Goal: Information Seeking & Learning: Learn about a topic

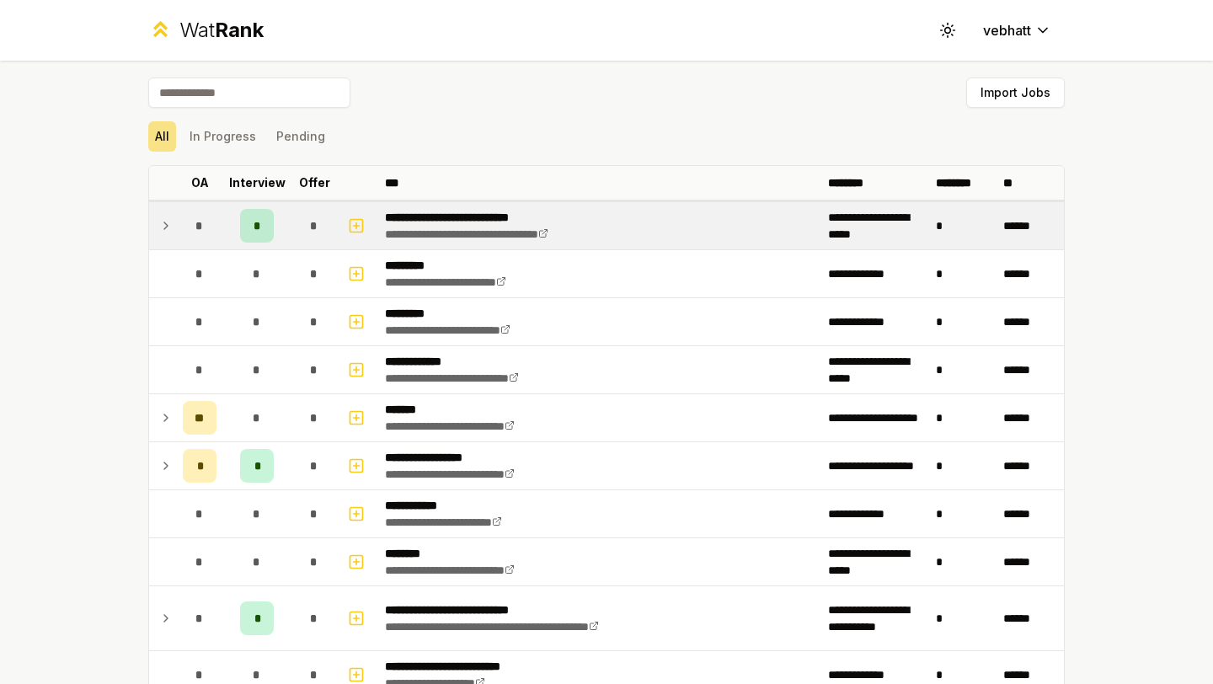
click at [163, 222] on icon at bounding box center [165, 226] width 13 height 20
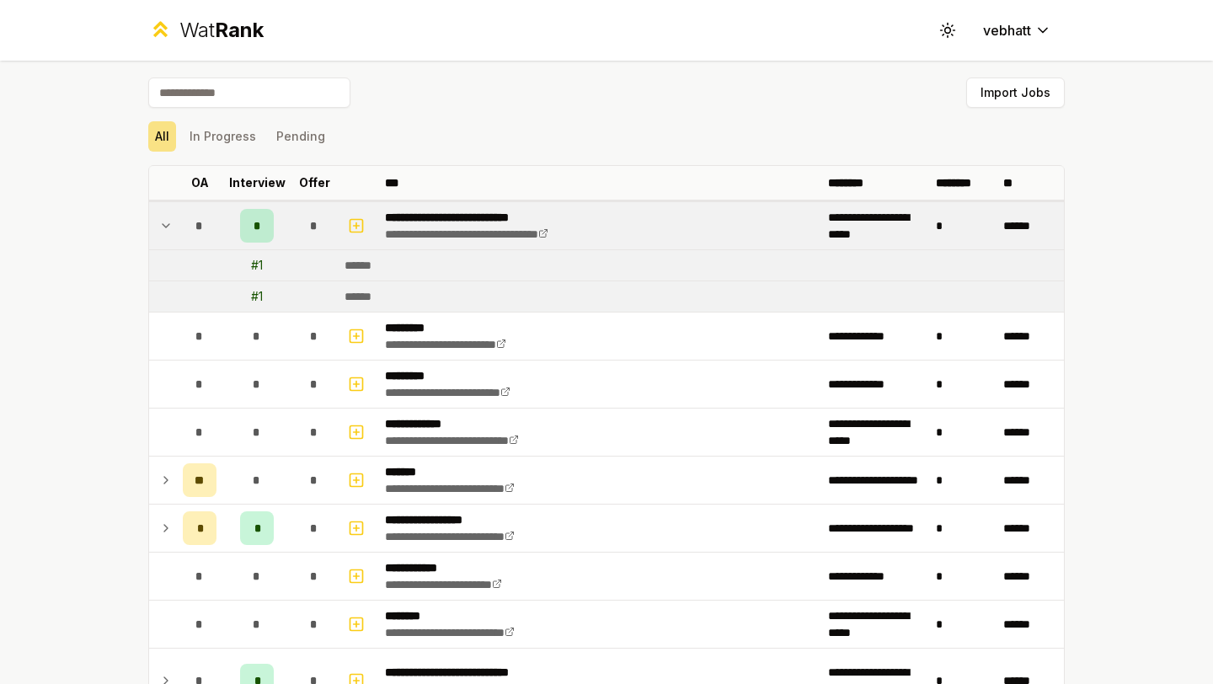
click at [163, 222] on icon at bounding box center [165, 226] width 13 height 20
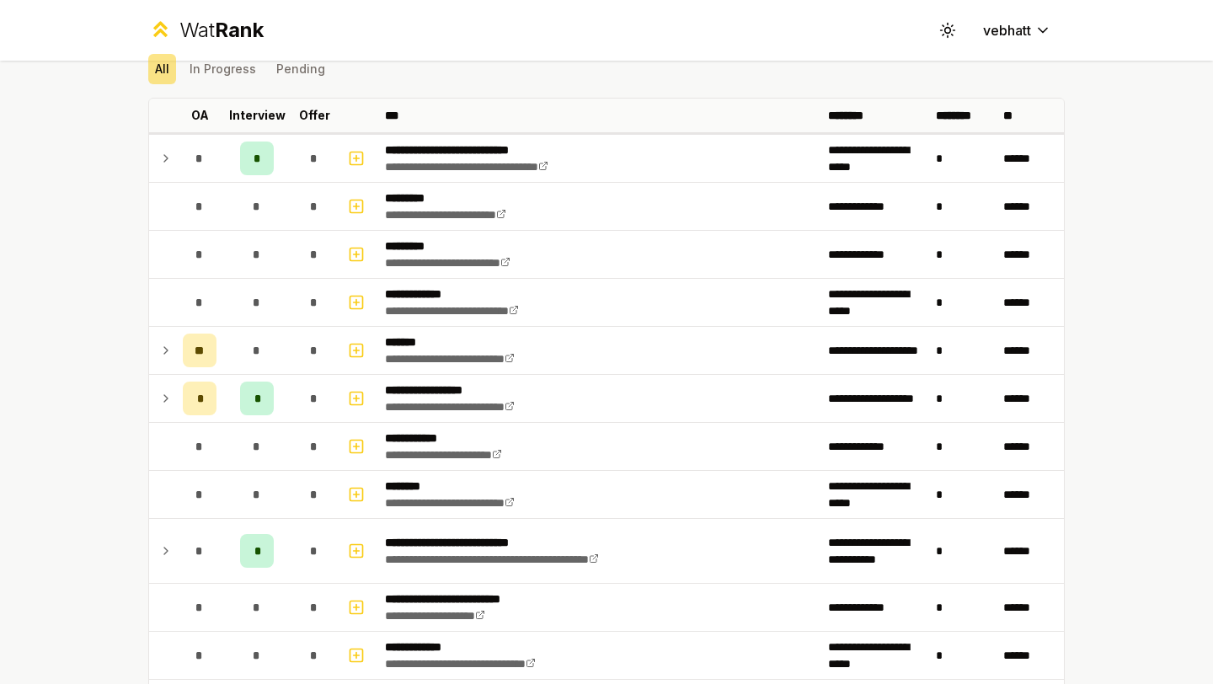
scroll to position [71, 0]
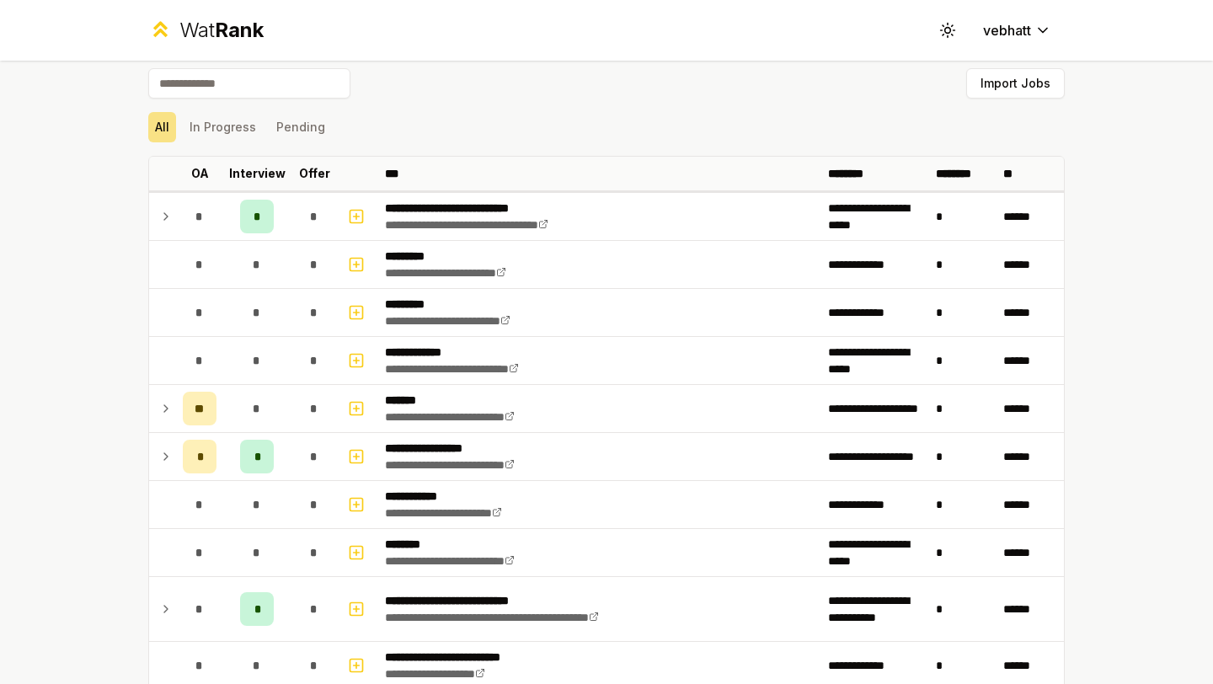
scroll to position [11, 0]
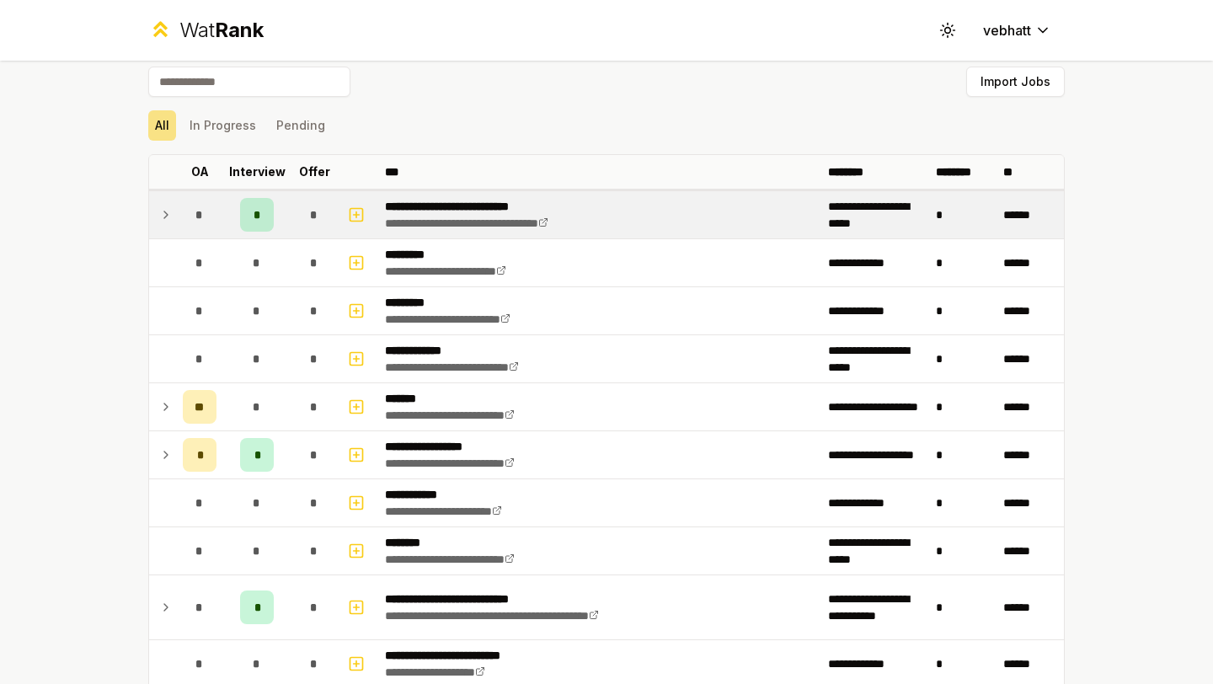
click at [162, 209] on icon at bounding box center [165, 215] width 13 height 20
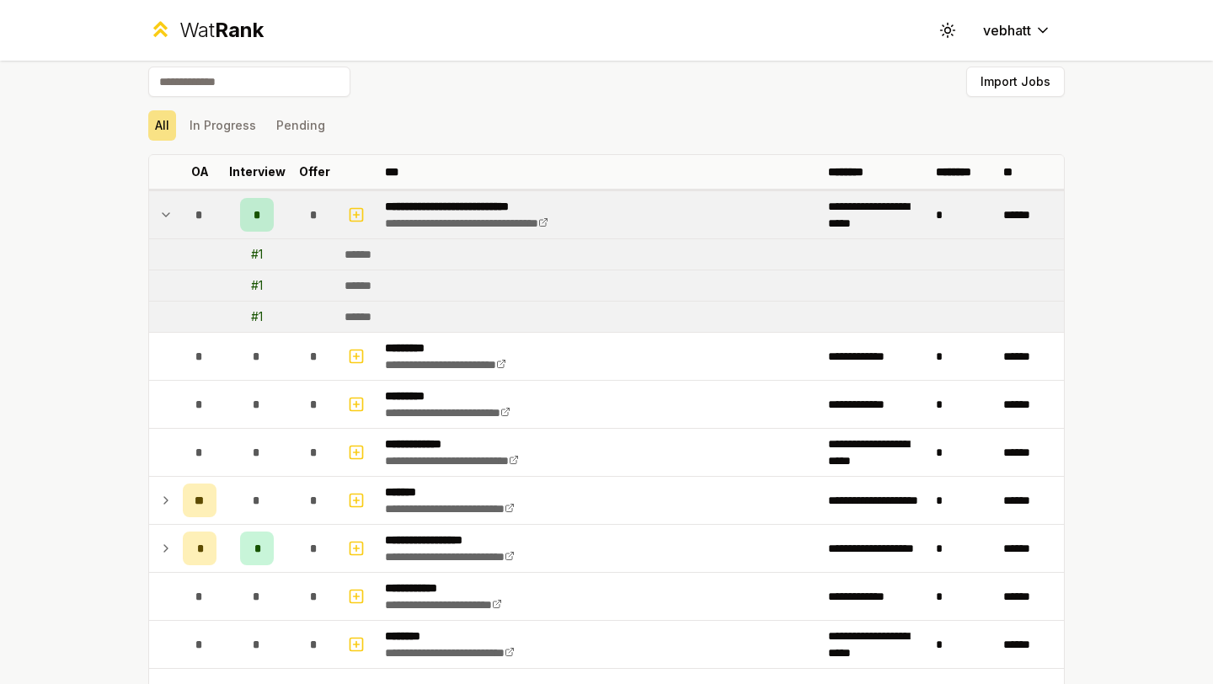
click at [170, 211] on icon at bounding box center [165, 215] width 13 height 20
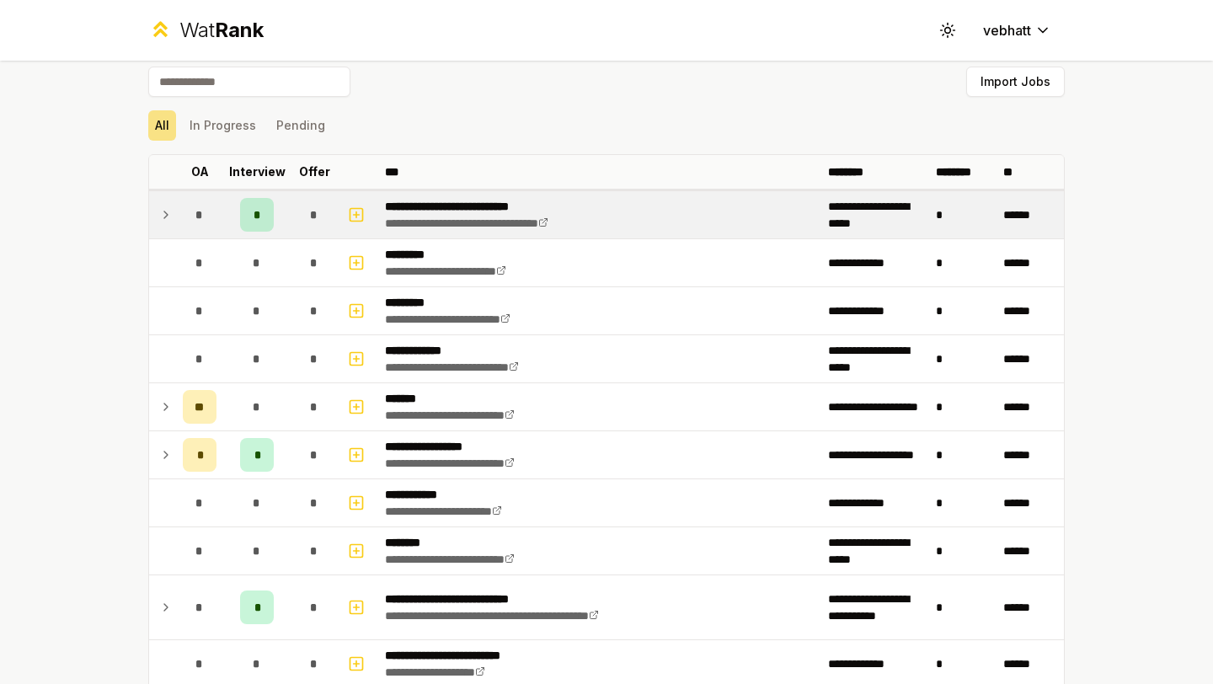
click at [163, 205] on icon at bounding box center [165, 215] width 13 height 20
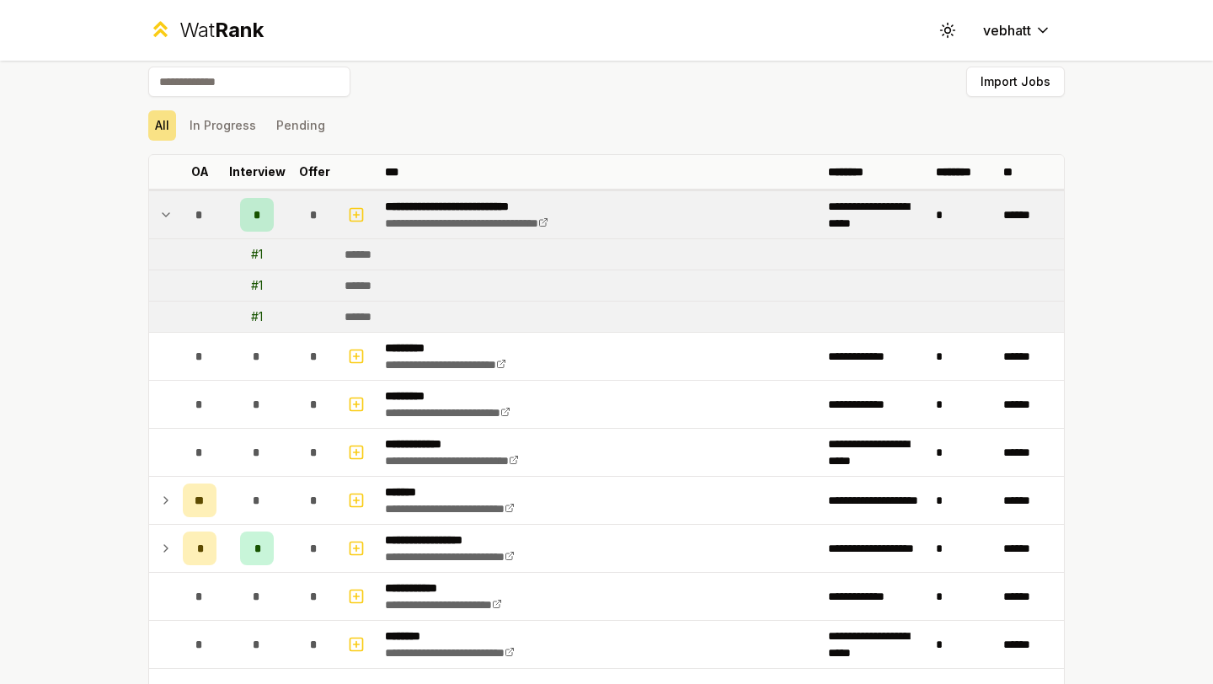
click at [163, 205] on icon at bounding box center [165, 215] width 13 height 20
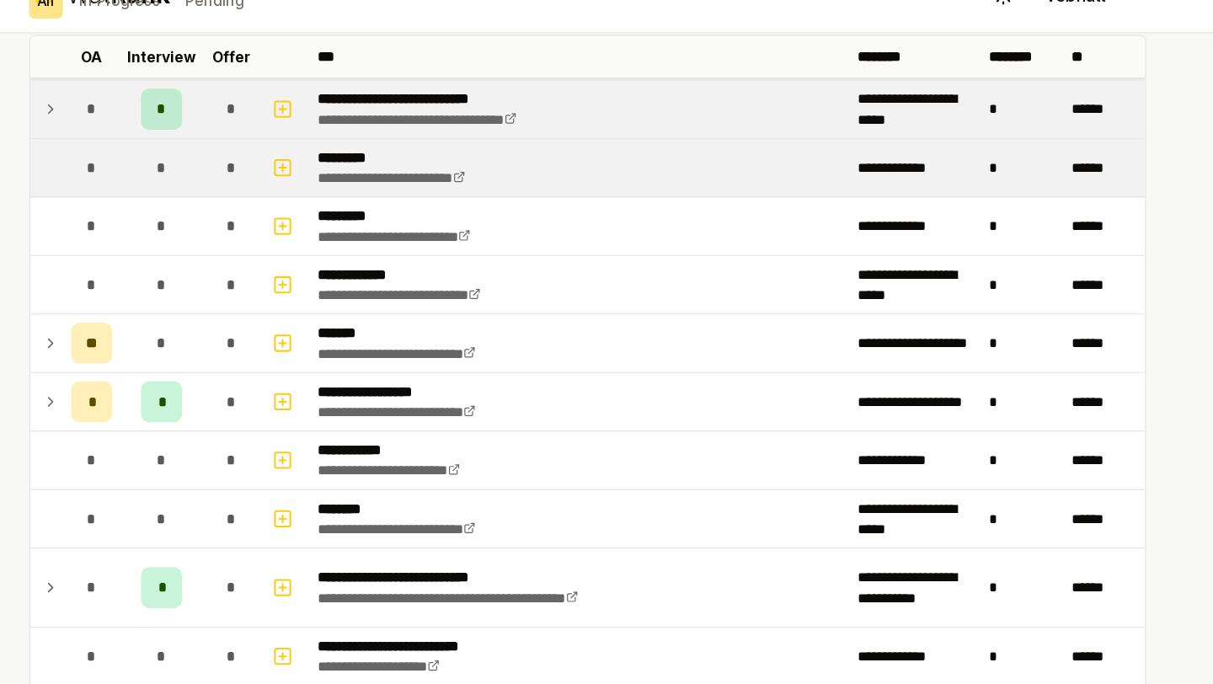
scroll to position [104, 0]
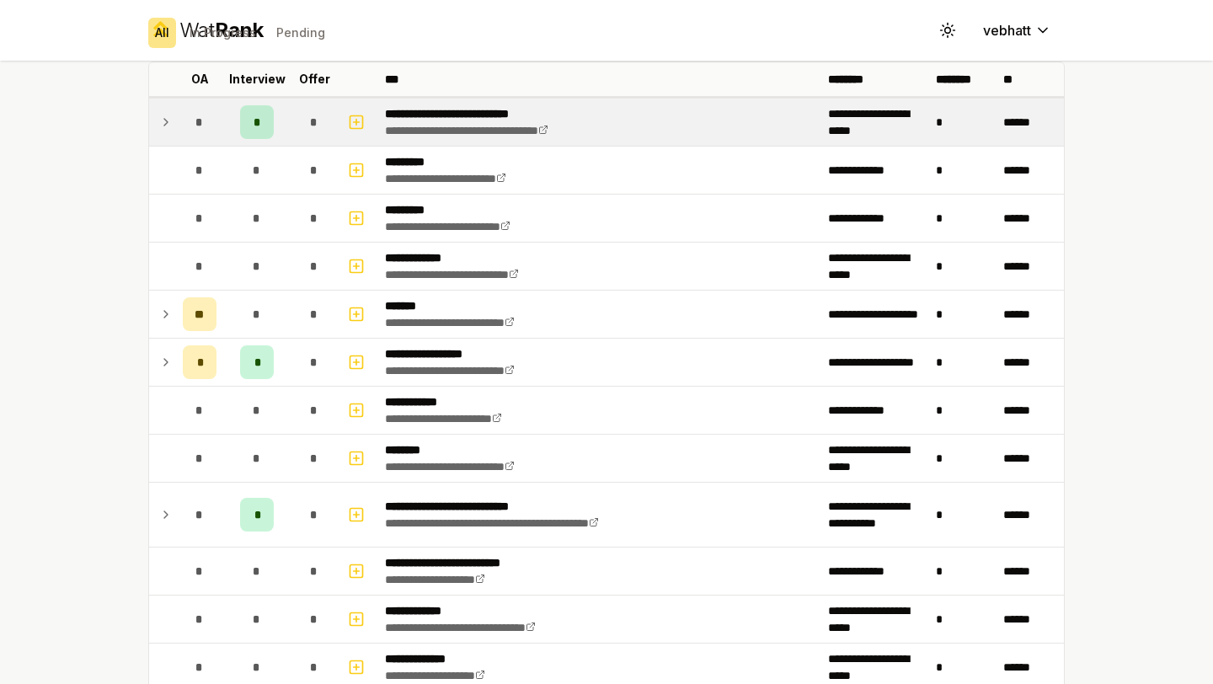
click at [166, 114] on icon at bounding box center [165, 122] width 13 height 20
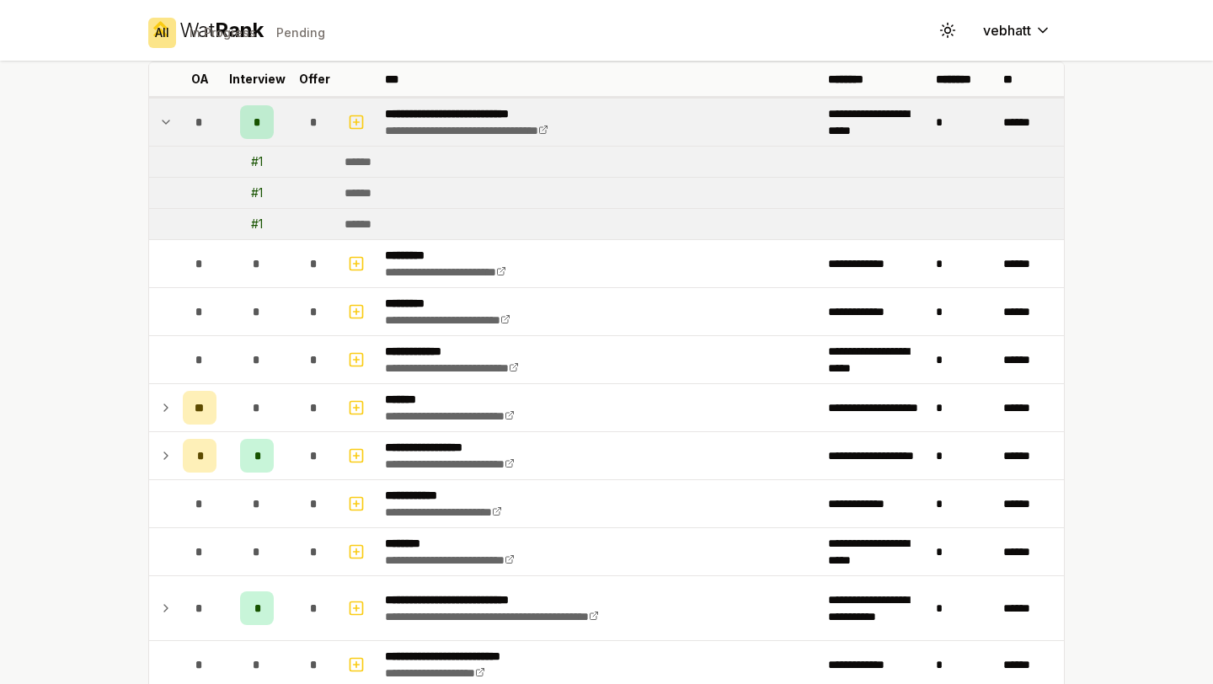
click at [166, 114] on icon at bounding box center [165, 122] width 13 height 20
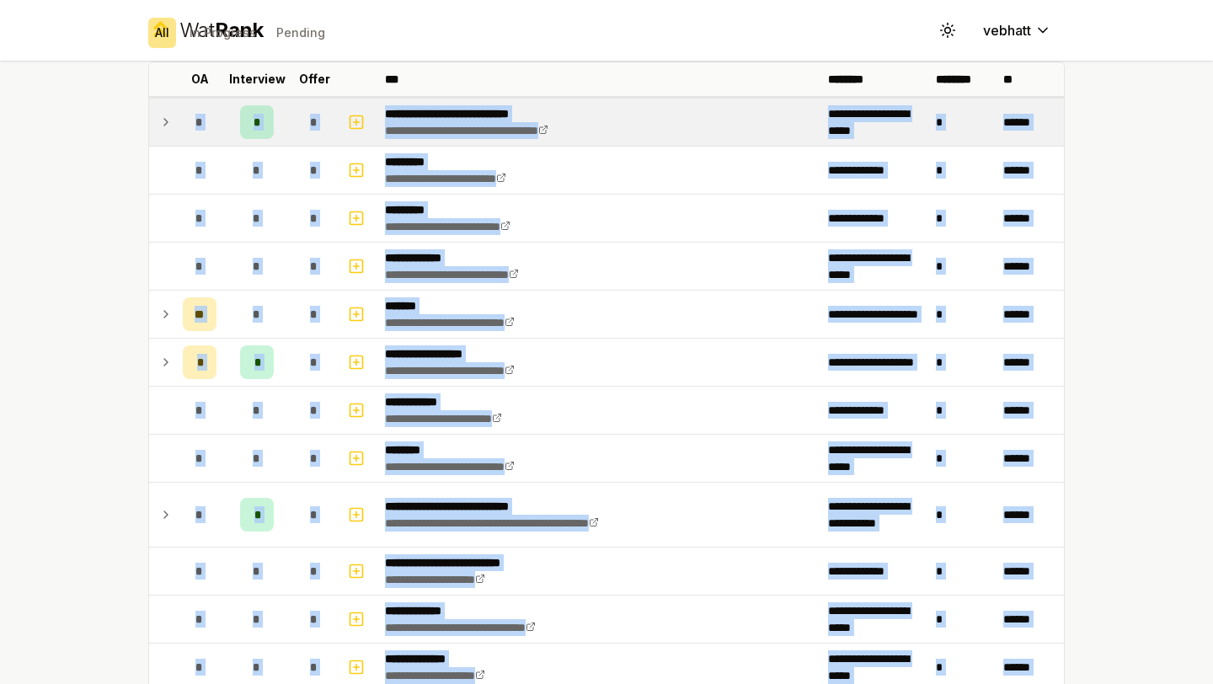
click at [166, 114] on icon at bounding box center [165, 122] width 13 height 20
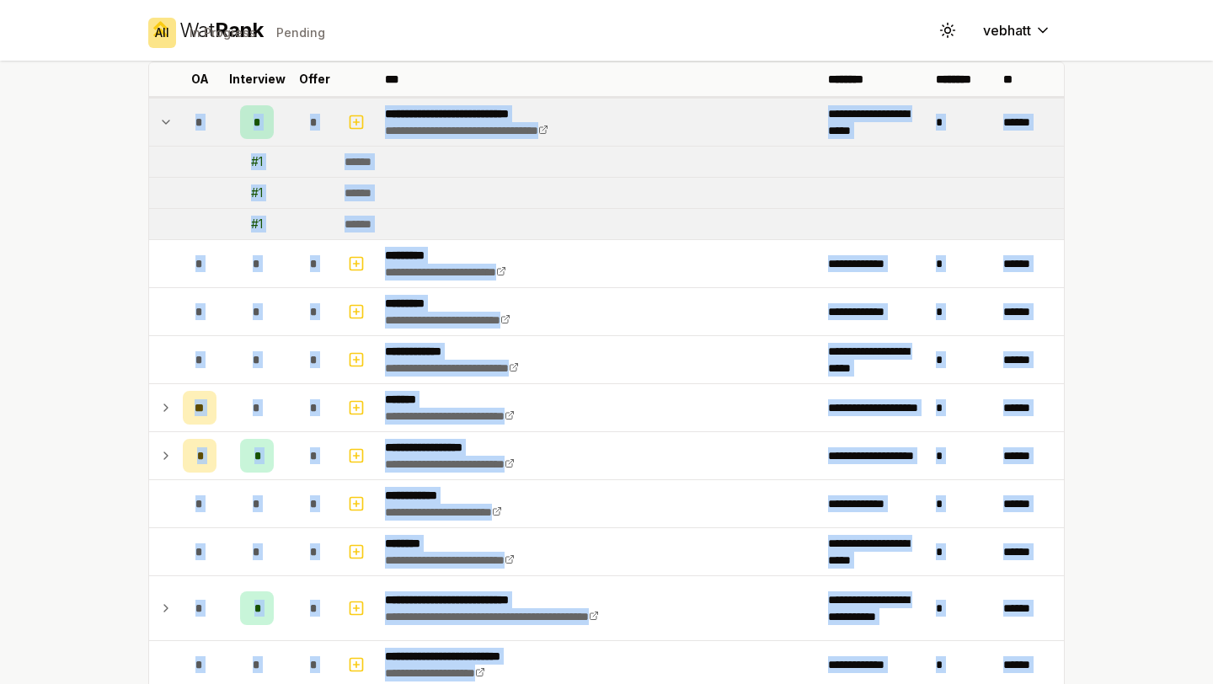
click at [166, 114] on icon at bounding box center [165, 122] width 13 height 20
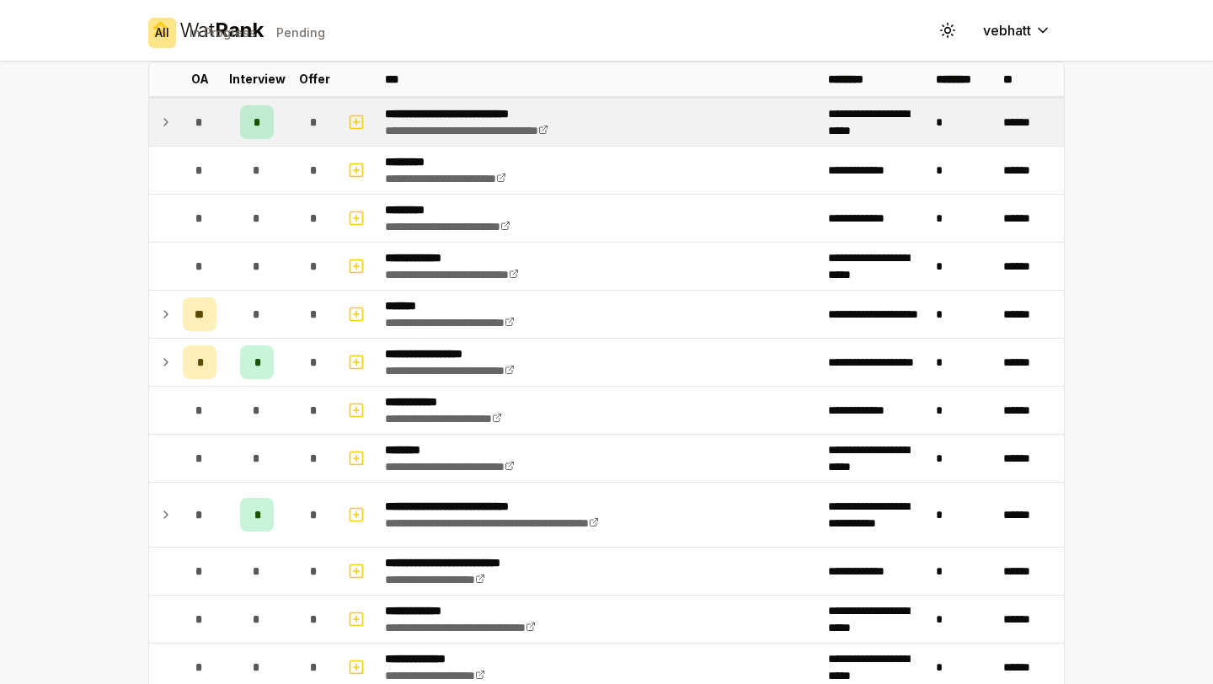
click at [110, 135] on div "**********" at bounding box center [606, 342] width 1213 height 684
click at [162, 112] on icon at bounding box center [165, 122] width 13 height 20
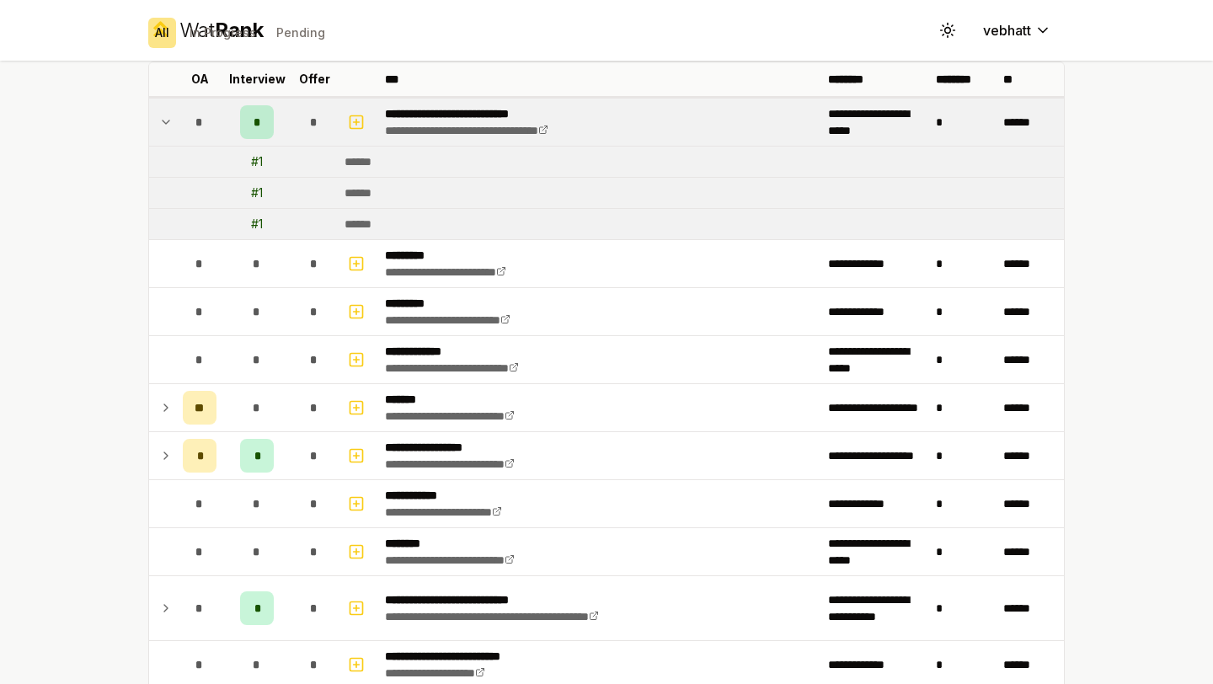
click at [162, 112] on icon at bounding box center [165, 122] width 13 height 20
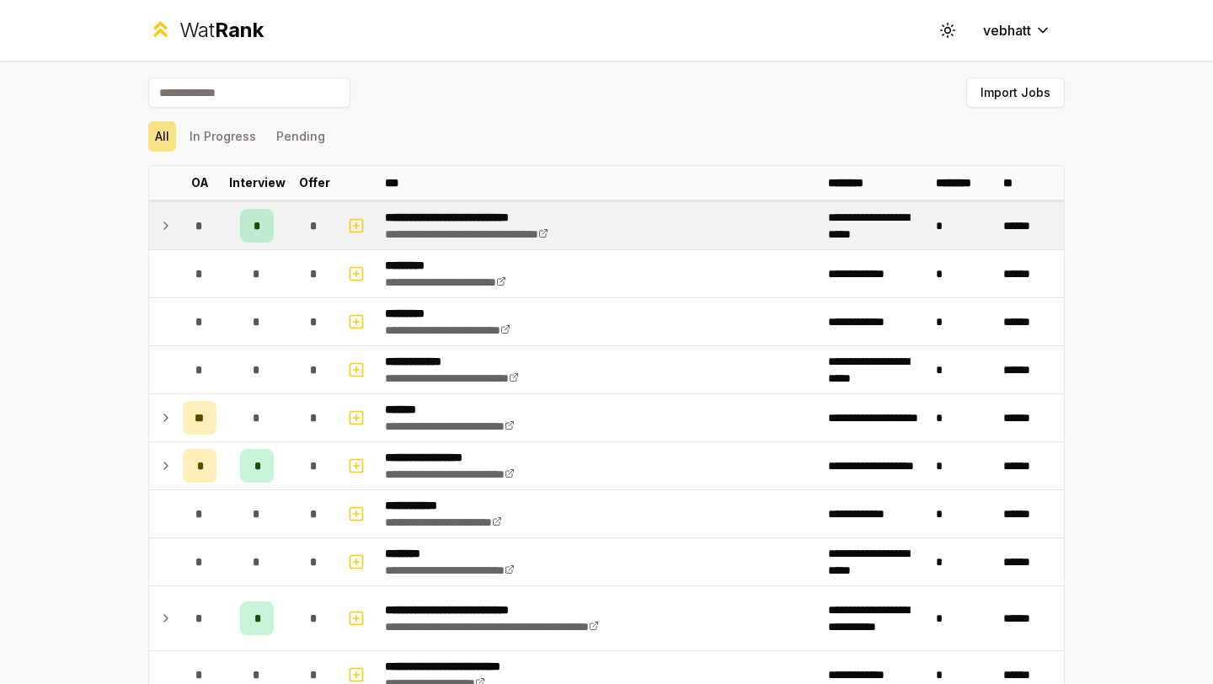
scroll to position [11, 0]
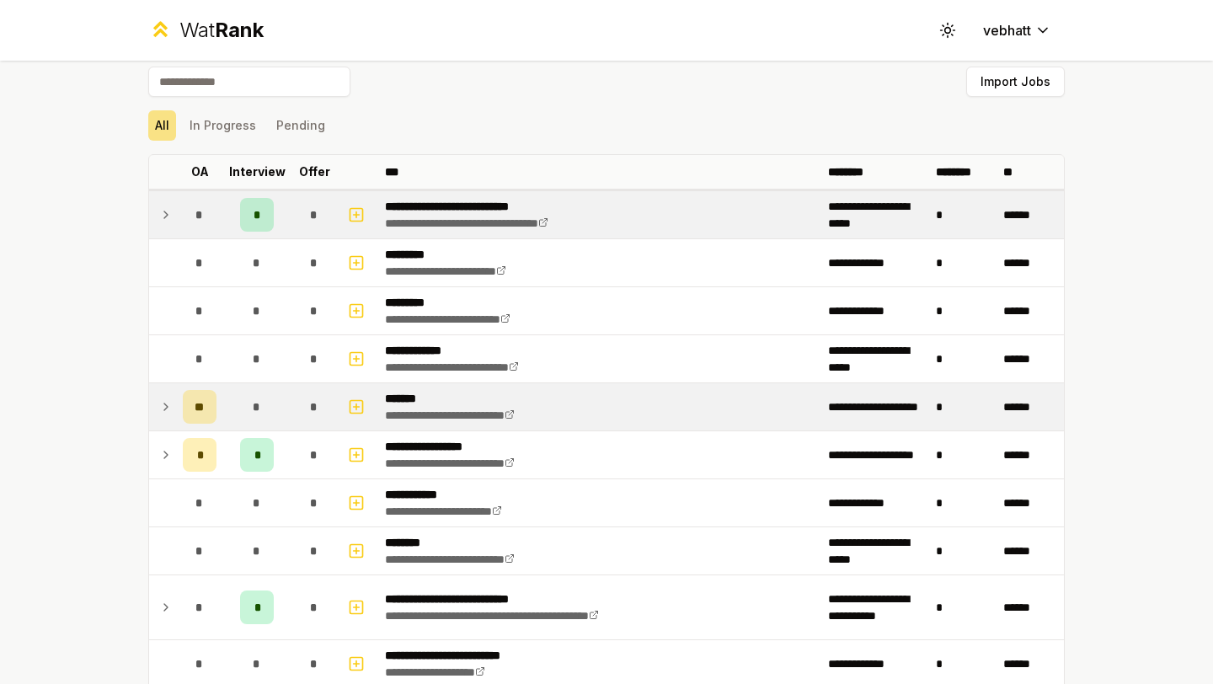
click at [163, 398] on icon at bounding box center [165, 407] width 13 height 20
click at [165, 404] on icon at bounding box center [165, 407] width 13 height 20
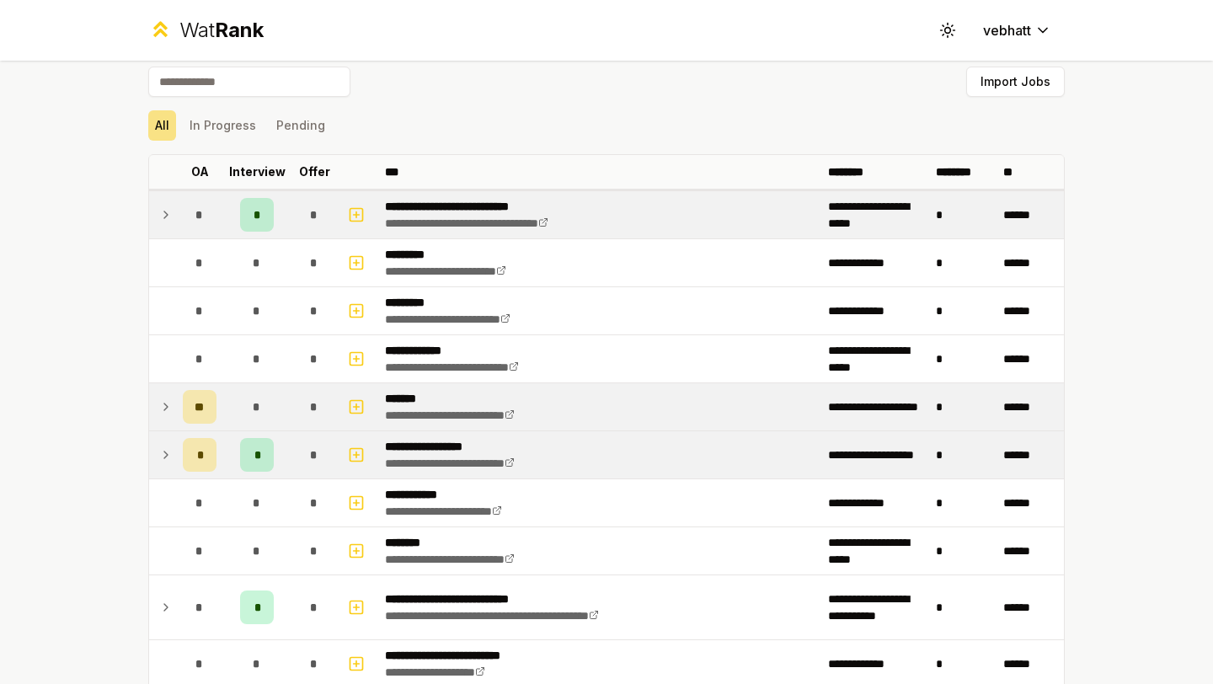
click at [163, 452] on icon at bounding box center [165, 455] width 13 height 20
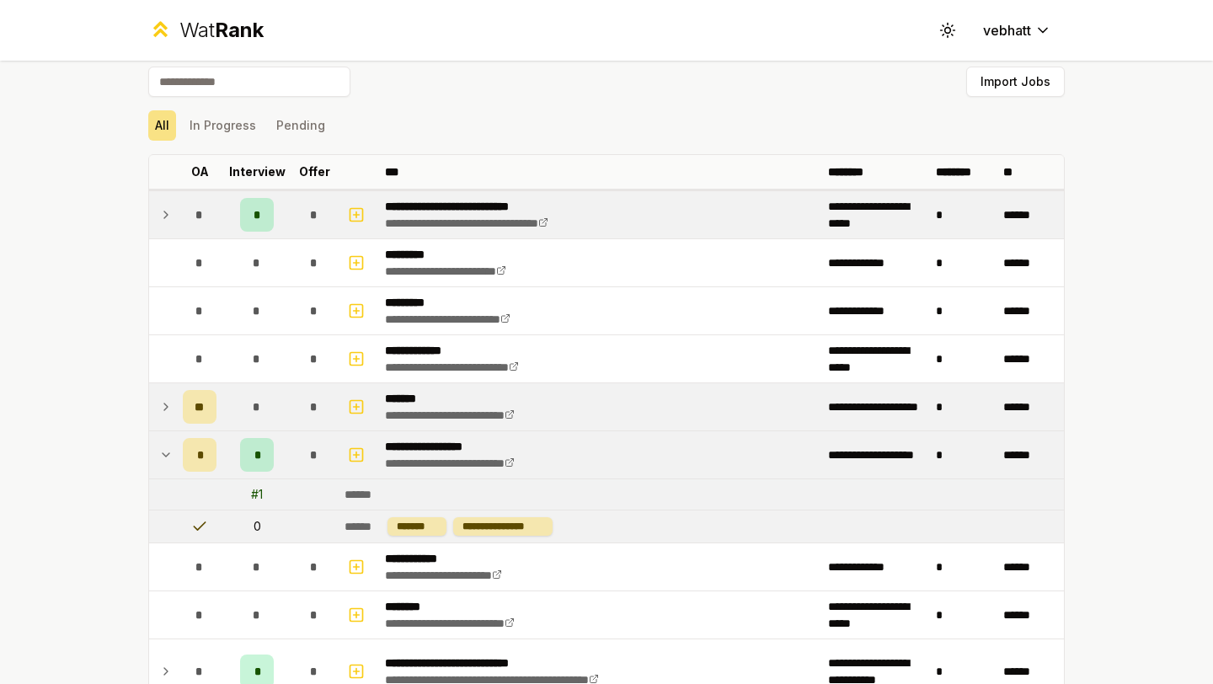
click at [163, 452] on icon at bounding box center [165, 455] width 13 height 20
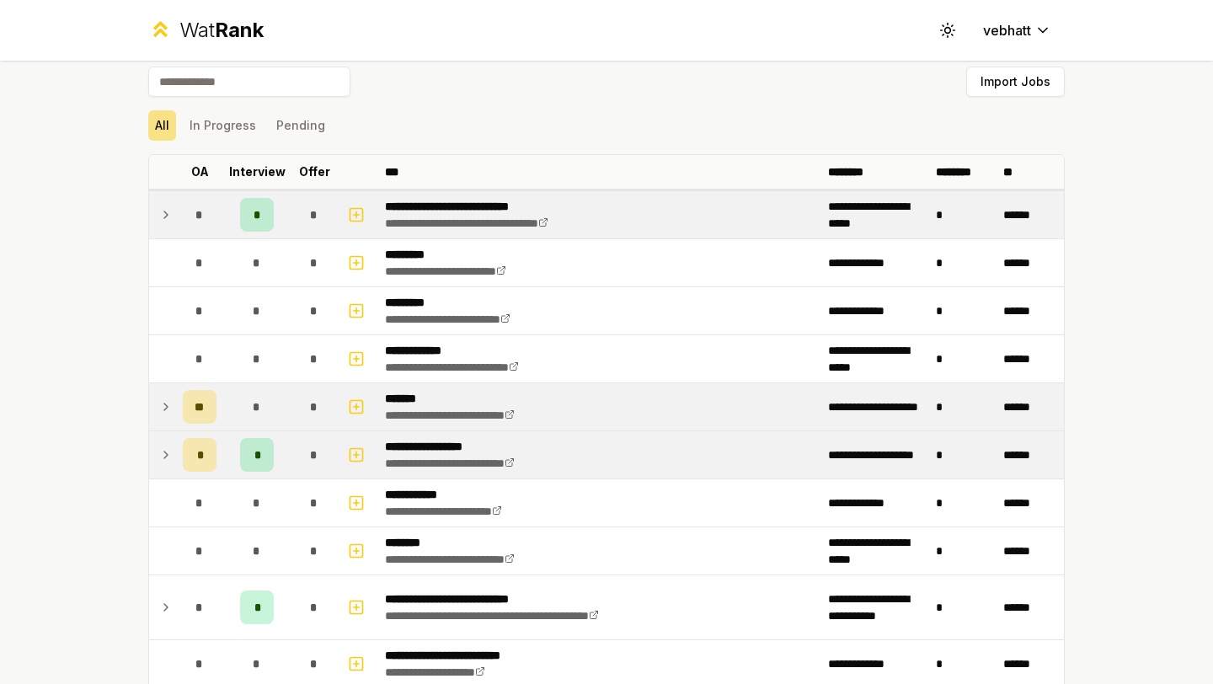
click at [167, 401] on icon at bounding box center [165, 407] width 13 height 20
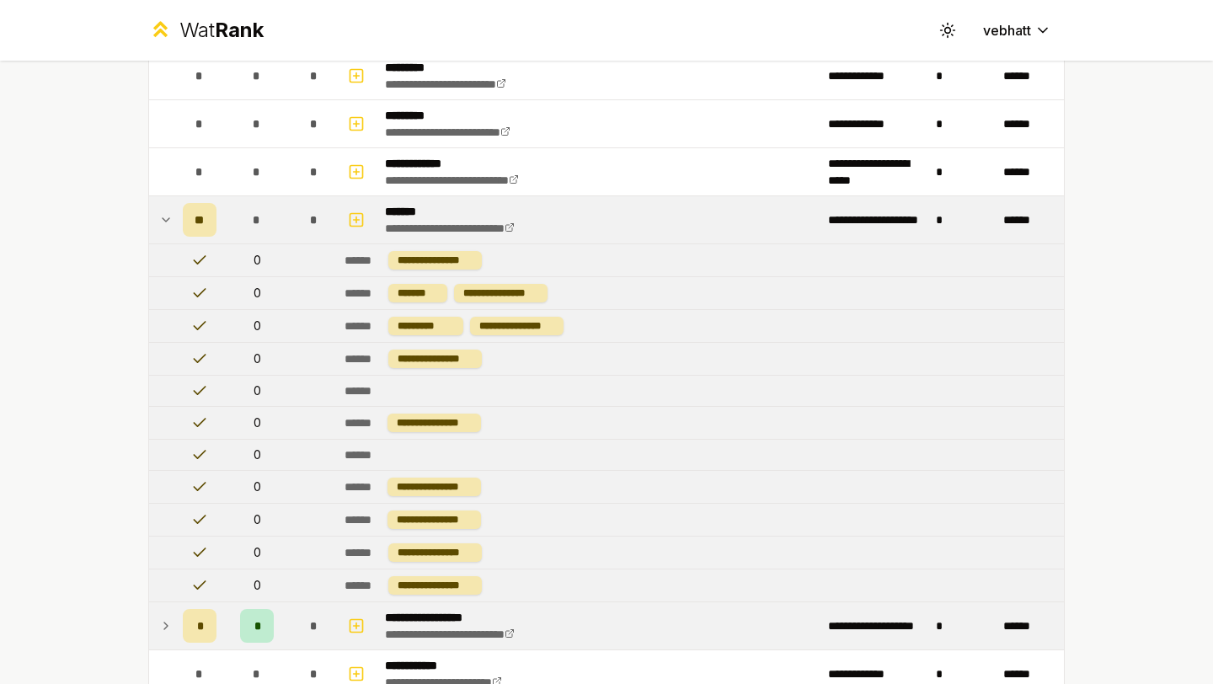
scroll to position [153, 0]
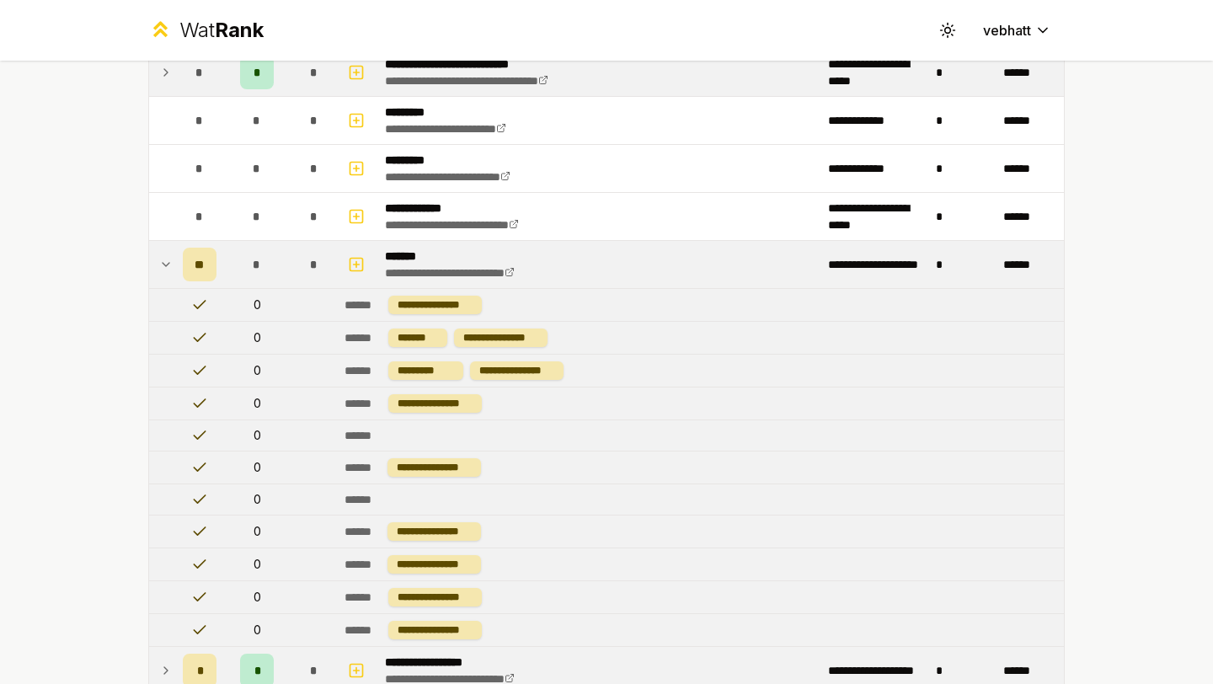
click at [162, 255] on icon at bounding box center [165, 264] width 13 height 20
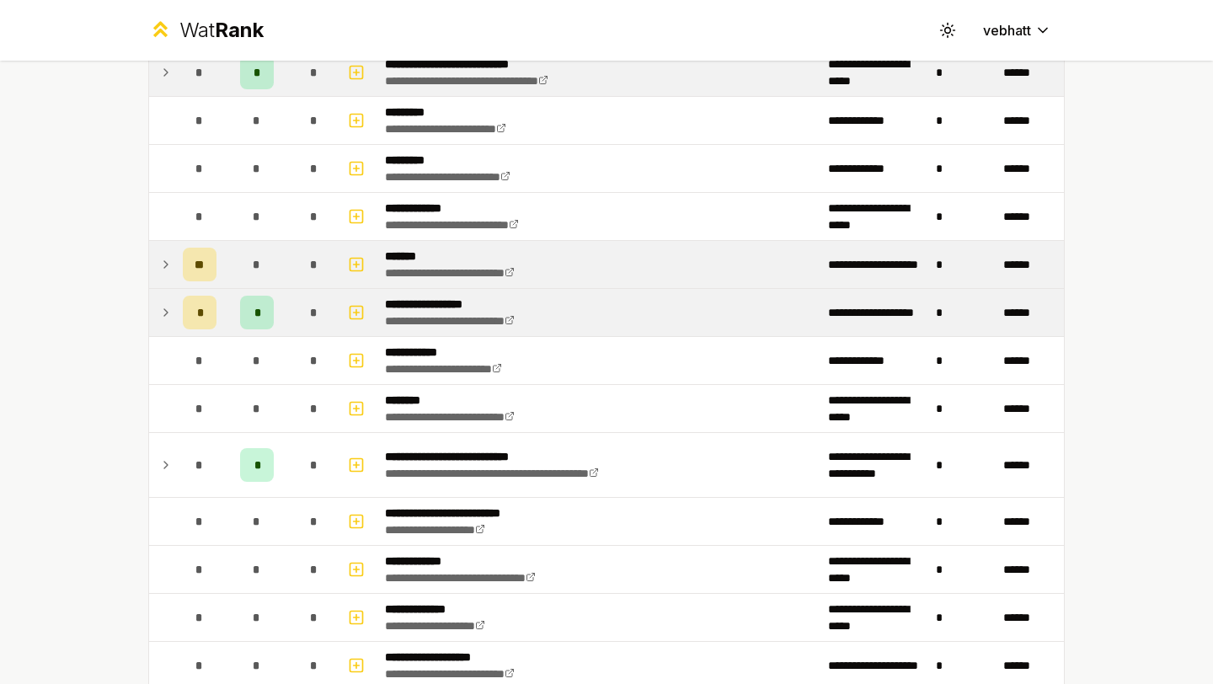
click at [164, 305] on icon at bounding box center [165, 312] width 13 height 20
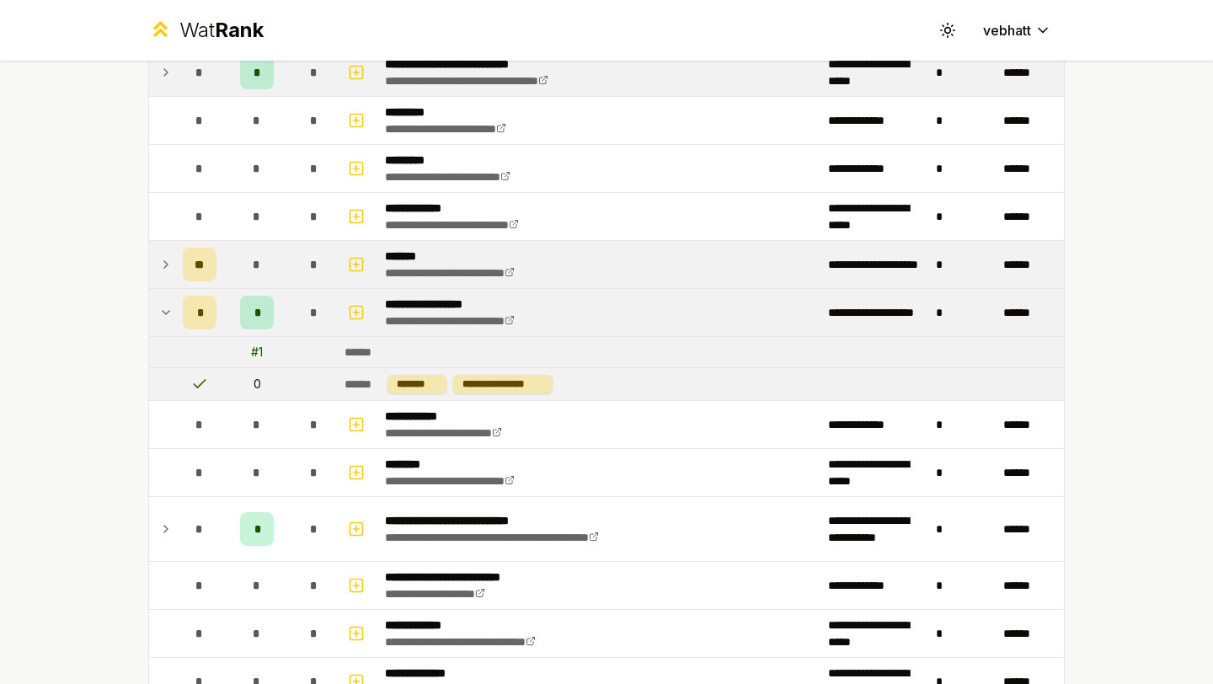
click at [164, 305] on icon at bounding box center [165, 312] width 13 height 20
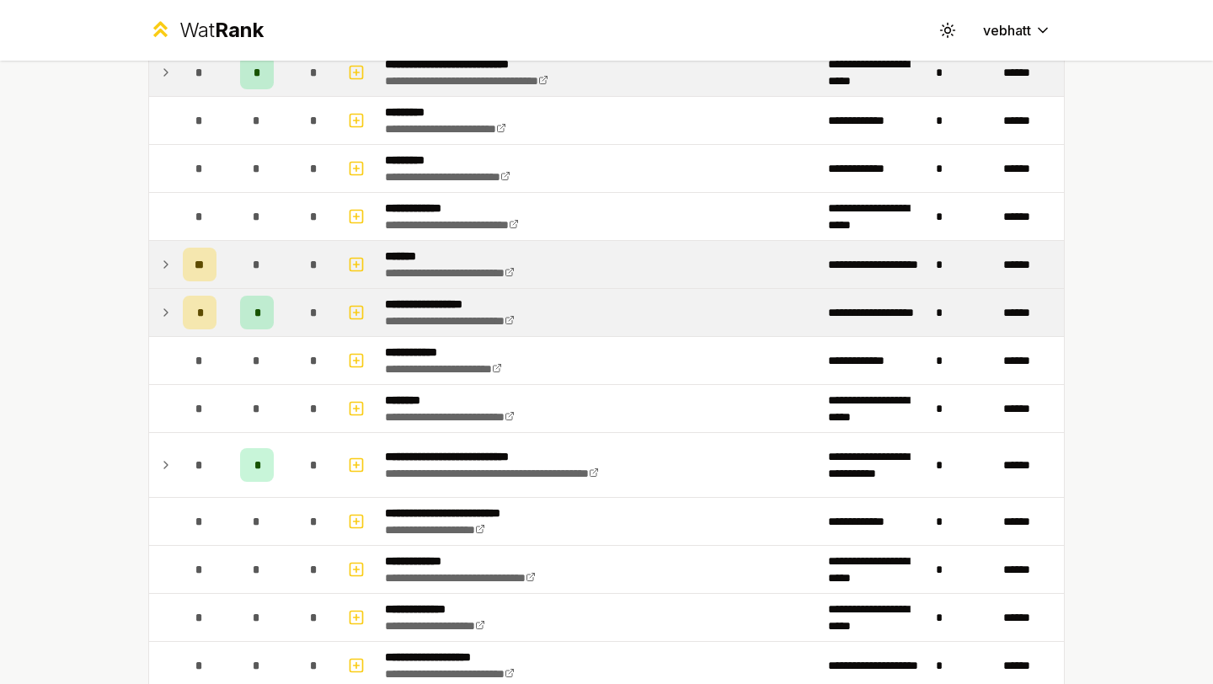
click at [164, 305] on icon at bounding box center [165, 312] width 13 height 20
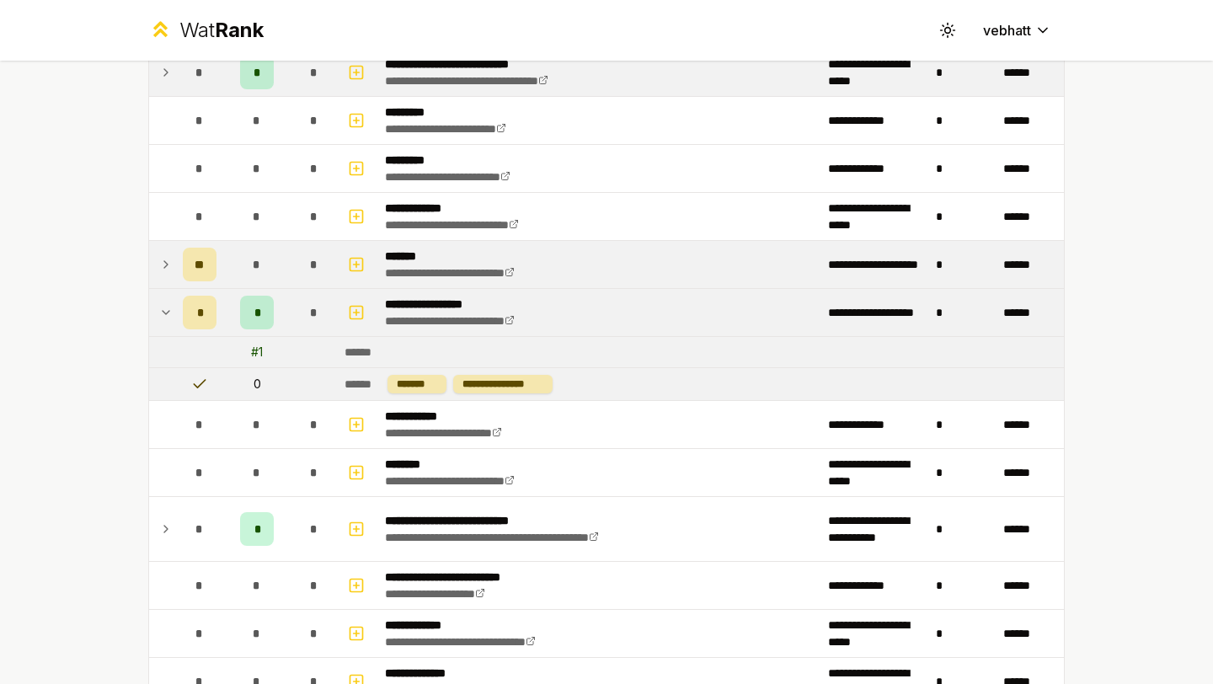
click at [164, 305] on icon at bounding box center [165, 312] width 13 height 20
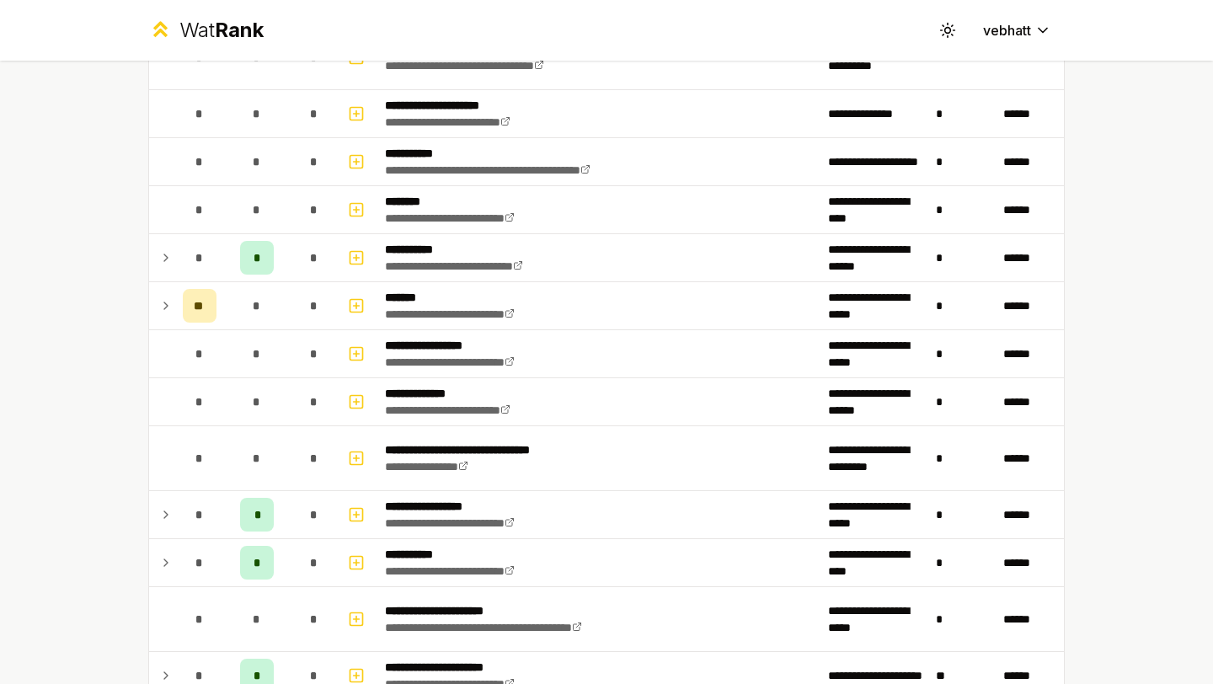
scroll to position [1918, 0]
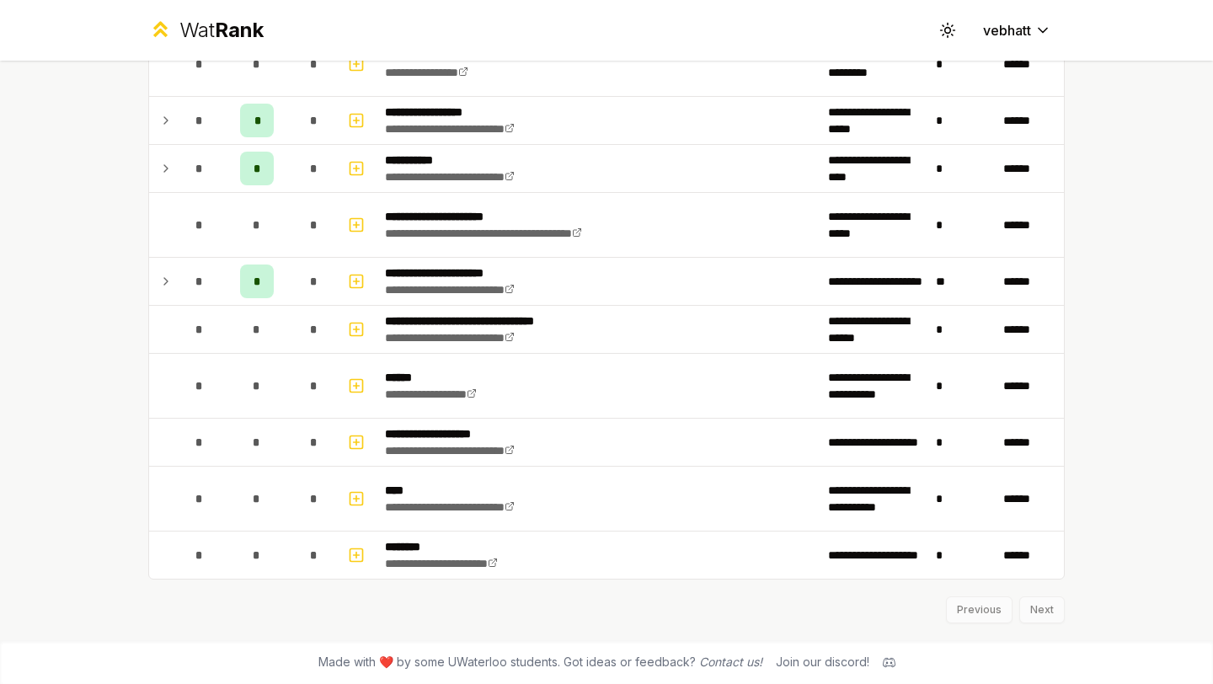
click at [89, 323] on div "**********" at bounding box center [606, 342] width 1213 height 684
click at [945, 32] on circle at bounding box center [947, 30] width 5 height 5
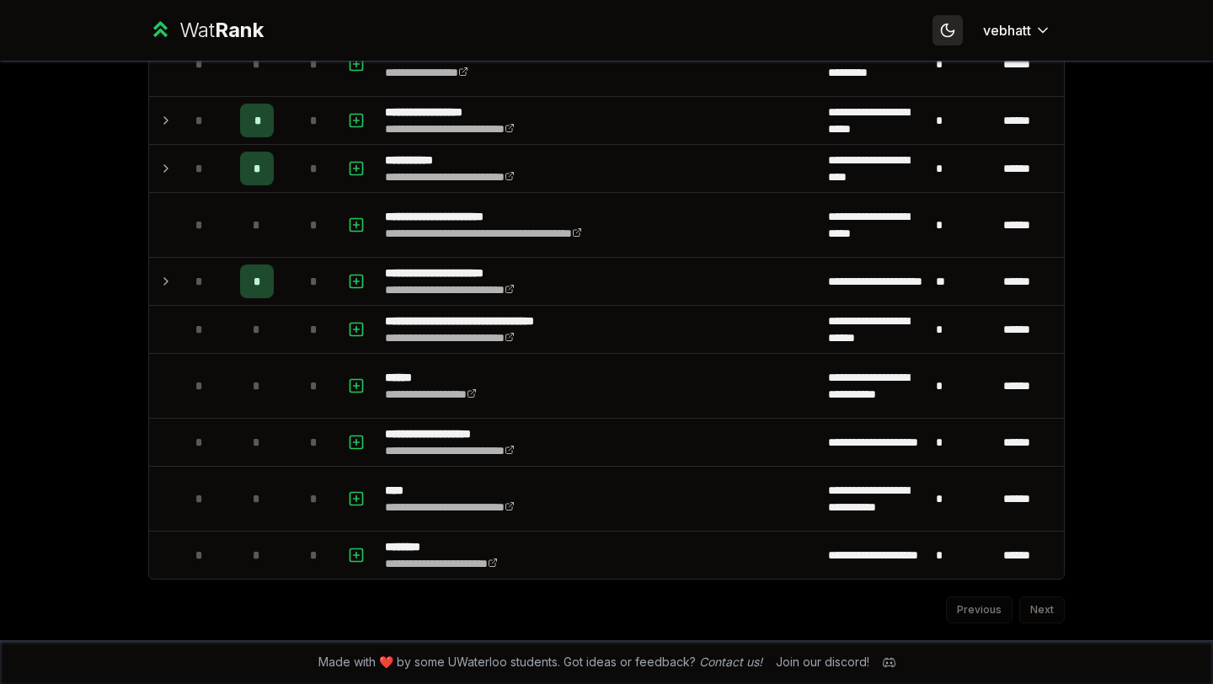
click at [946, 16] on button "Toggle theme" at bounding box center [947, 30] width 30 height 30
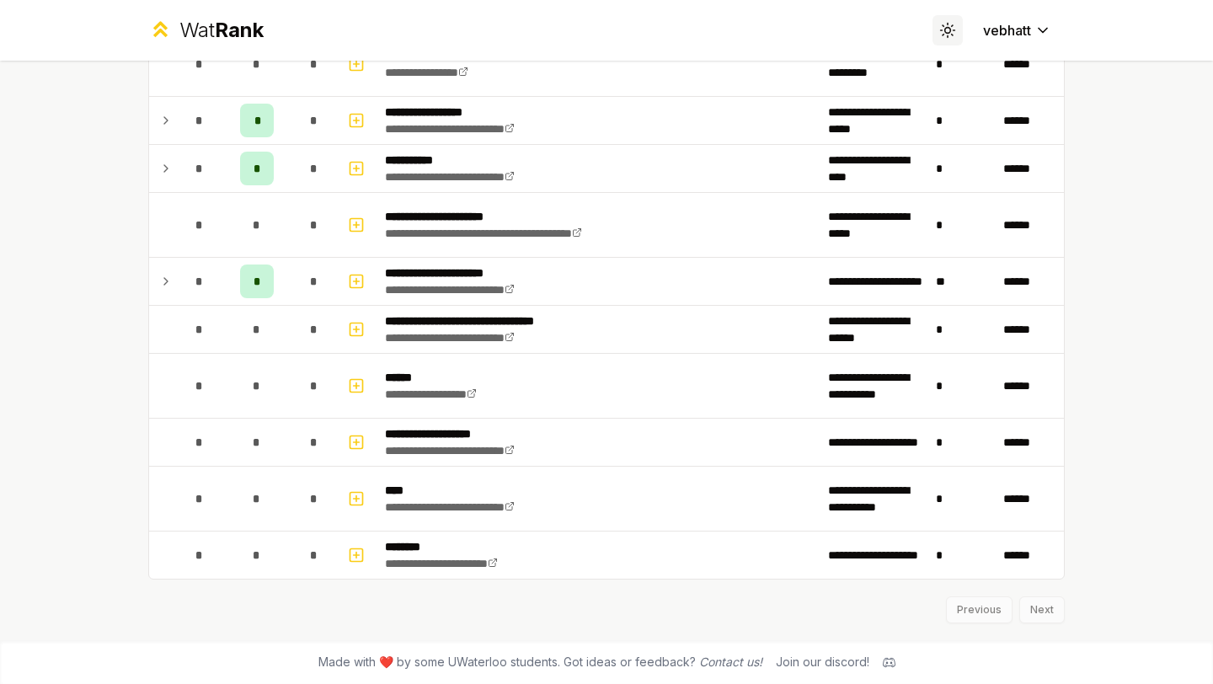
click at [944, 22] on icon at bounding box center [947, 30] width 16 height 16
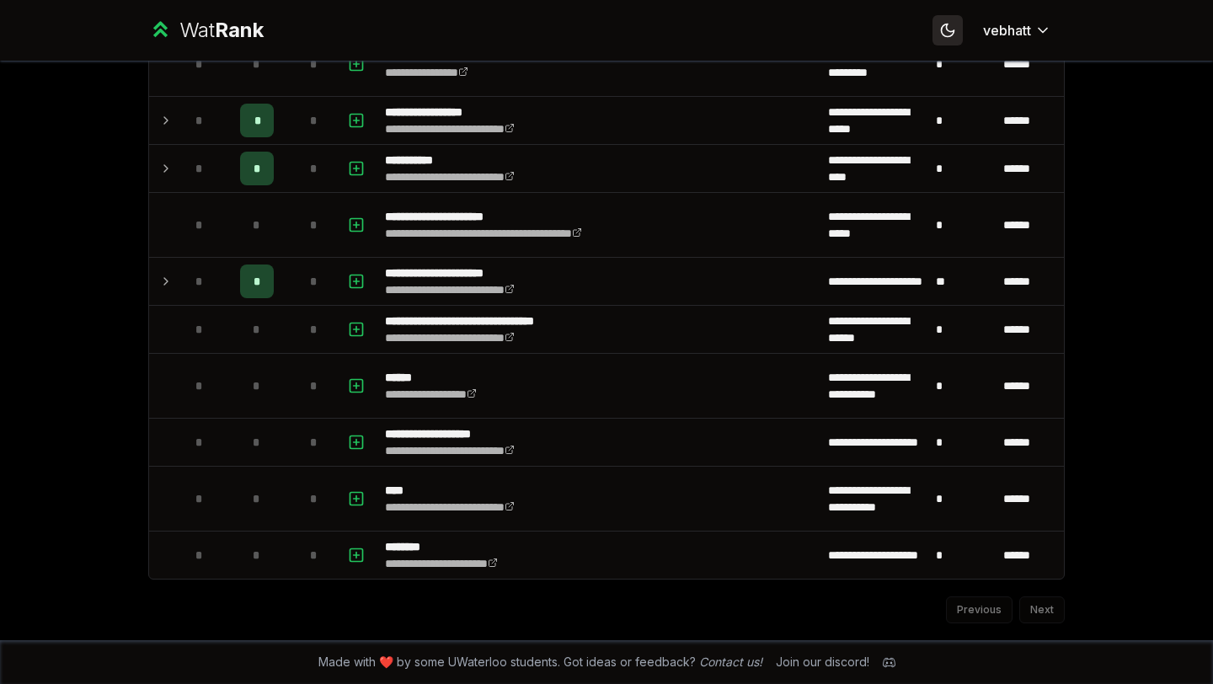
click at [944, 22] on icon at bounding box center [947, 30] width 16 height 16
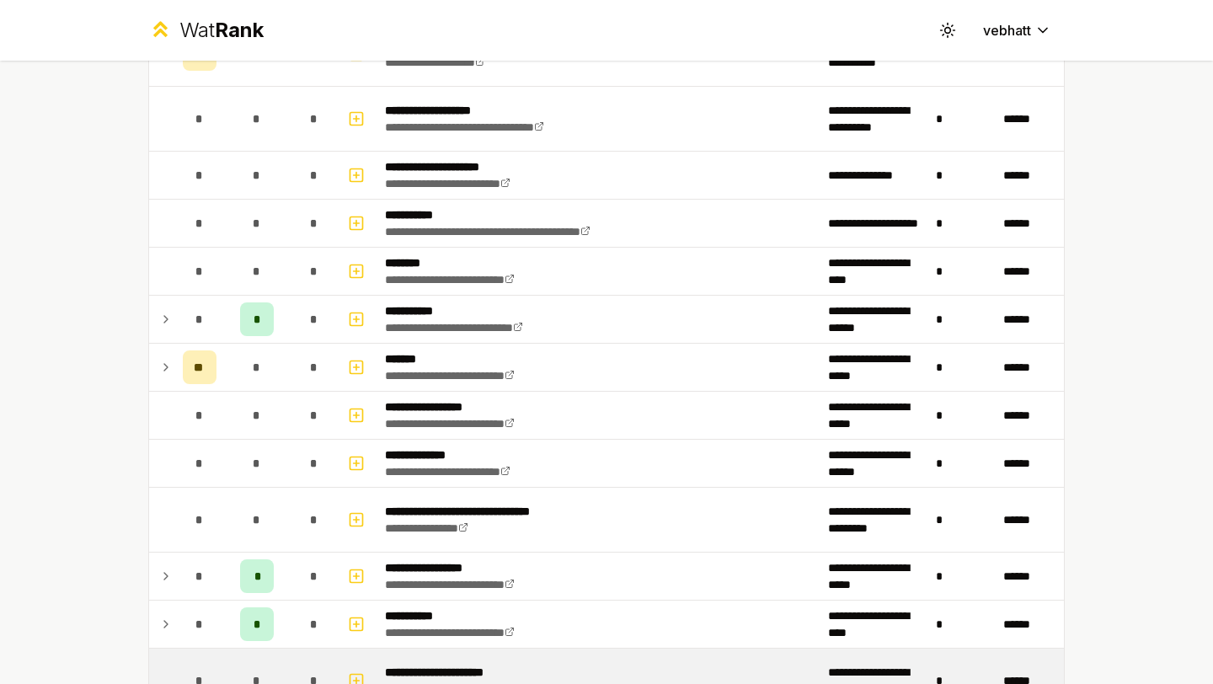
scroll to position [1440, 0]
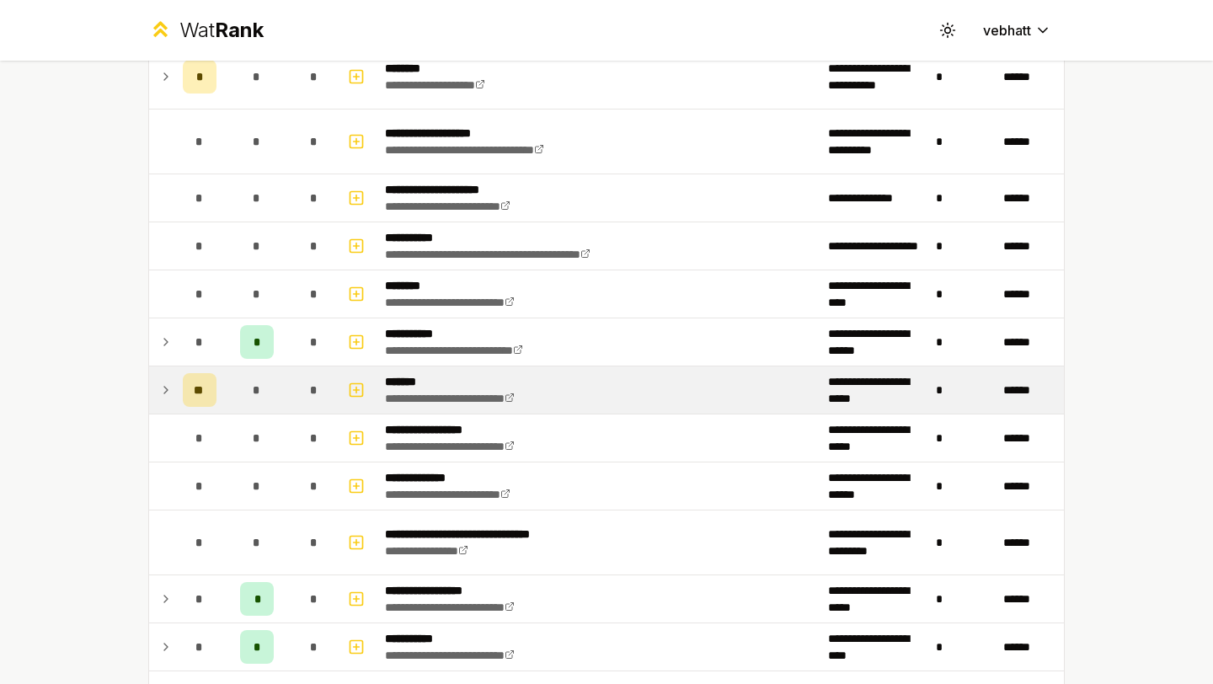
click at [161, 383] on icon at bounding box center [165, 390] width 13 height 20
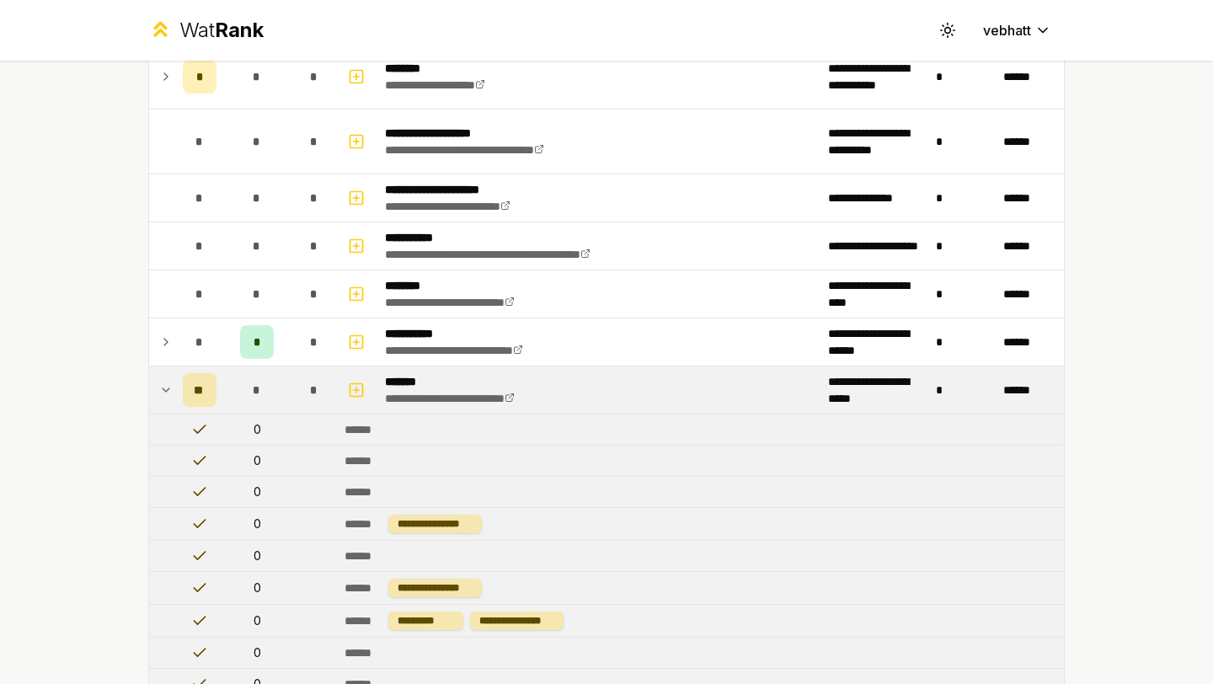
click at [163, 382] on icon at bounding box center [165, 390] width 13 height 20
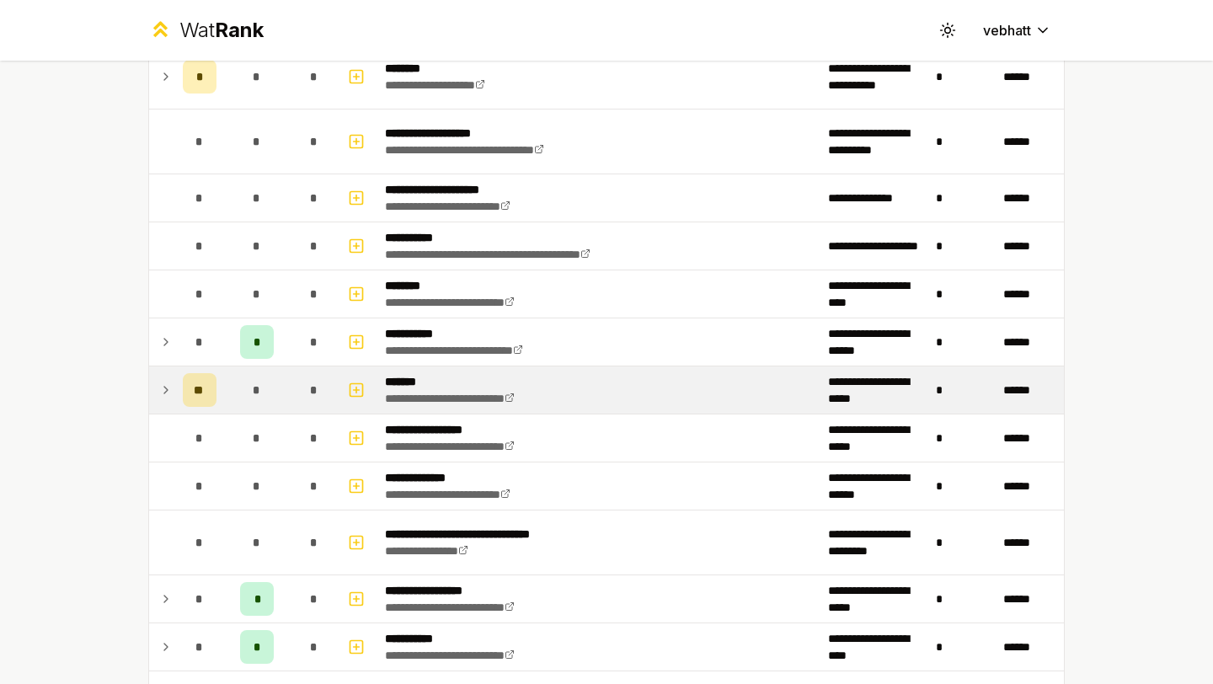
click at [165, 384] on icon at bounding box center [165, 390] width 13 height 20
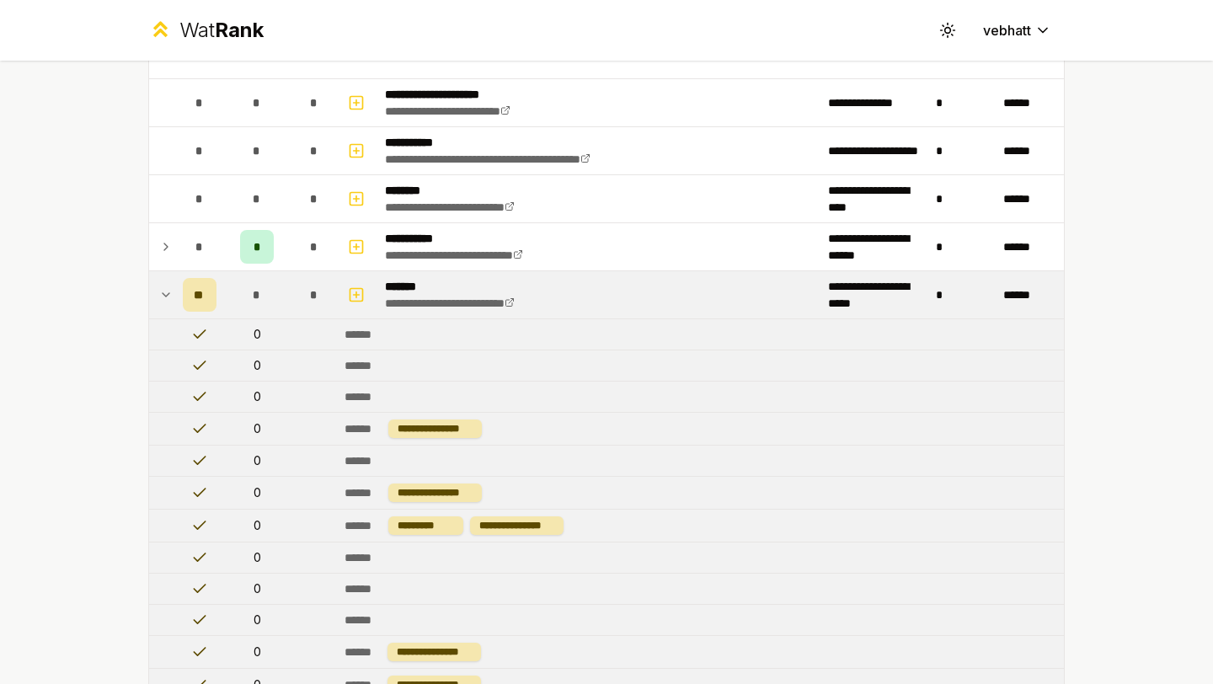
scroll to position [1534, 0]
click at [161, 293] on icon at bounding box center [165, 296] width 13 height 20
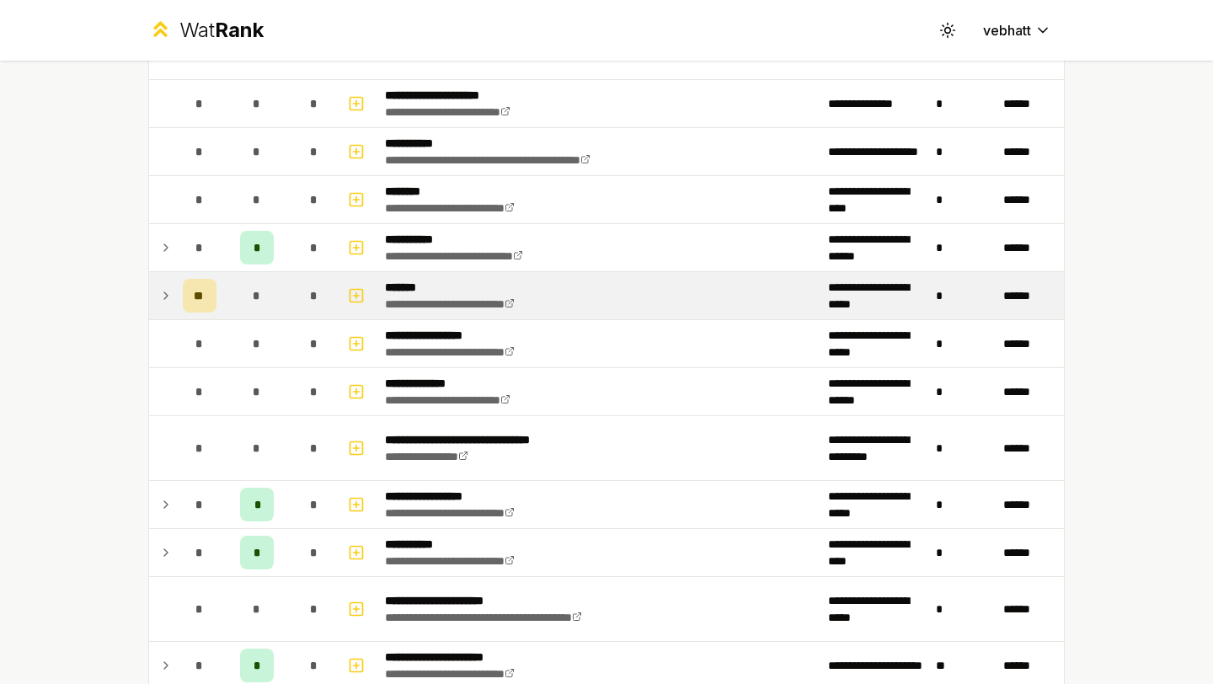
click at [160, 287] on icon at bounding box center [165, 296] width 13 height 20
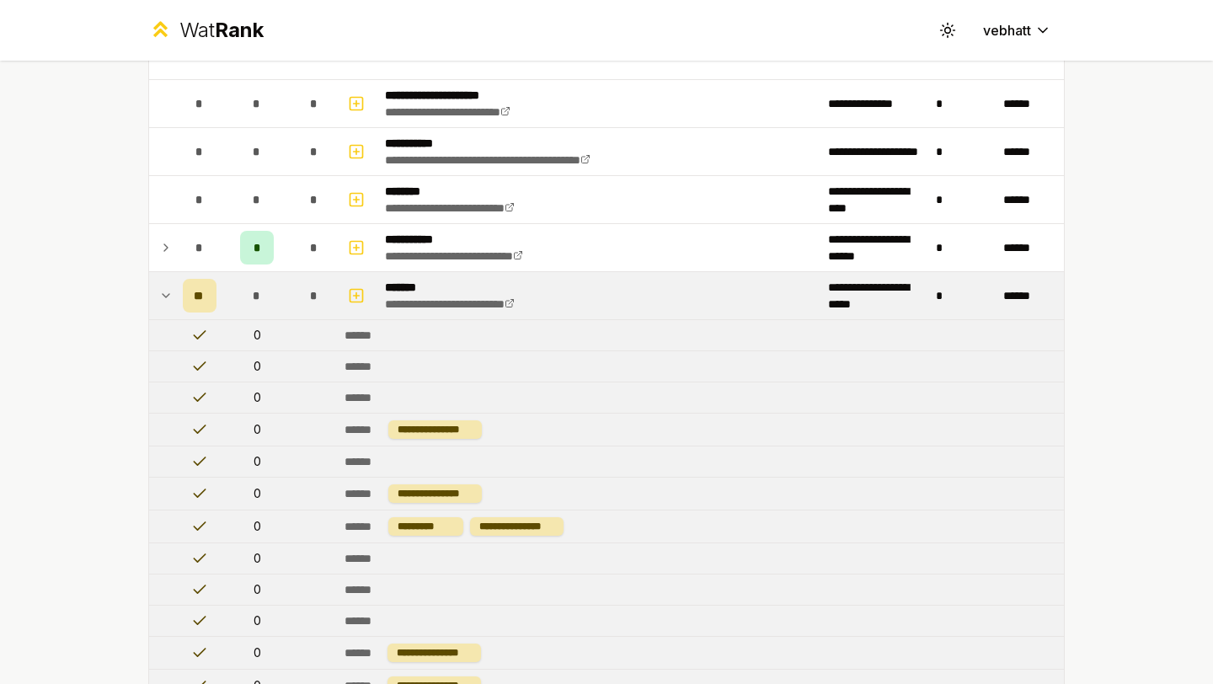
click at [160, 287] on icon at bounding box center [165, 296] width 13 height 20
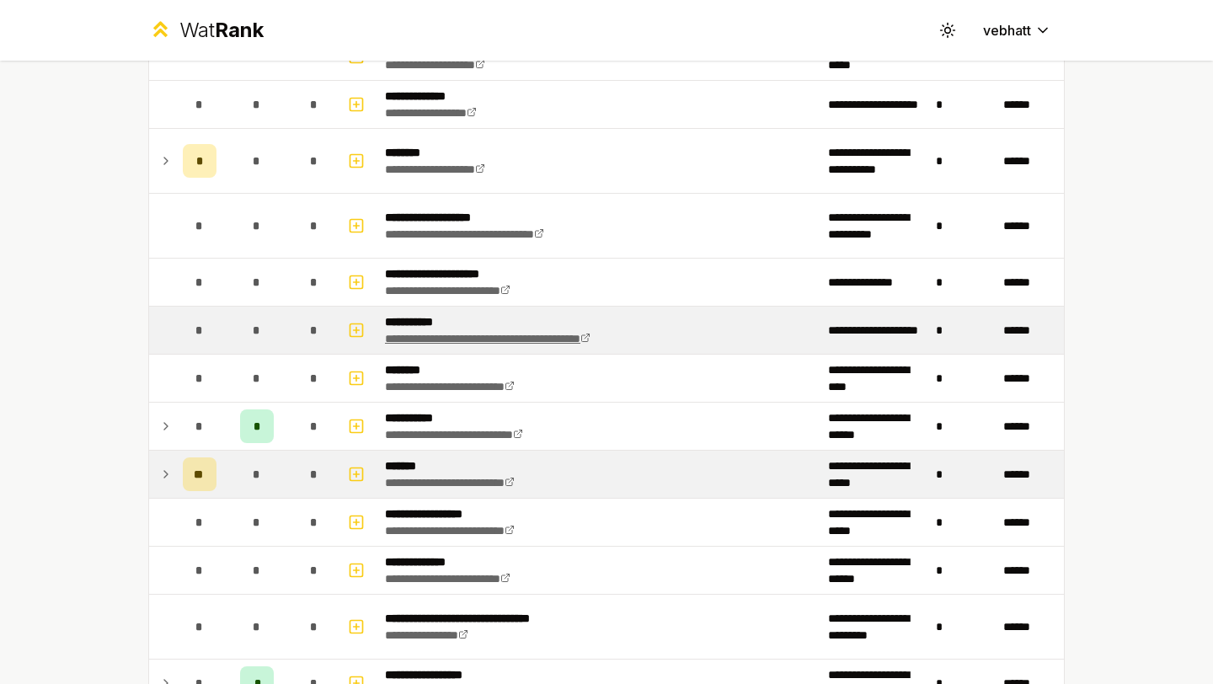
scroll to position [1371, 0]
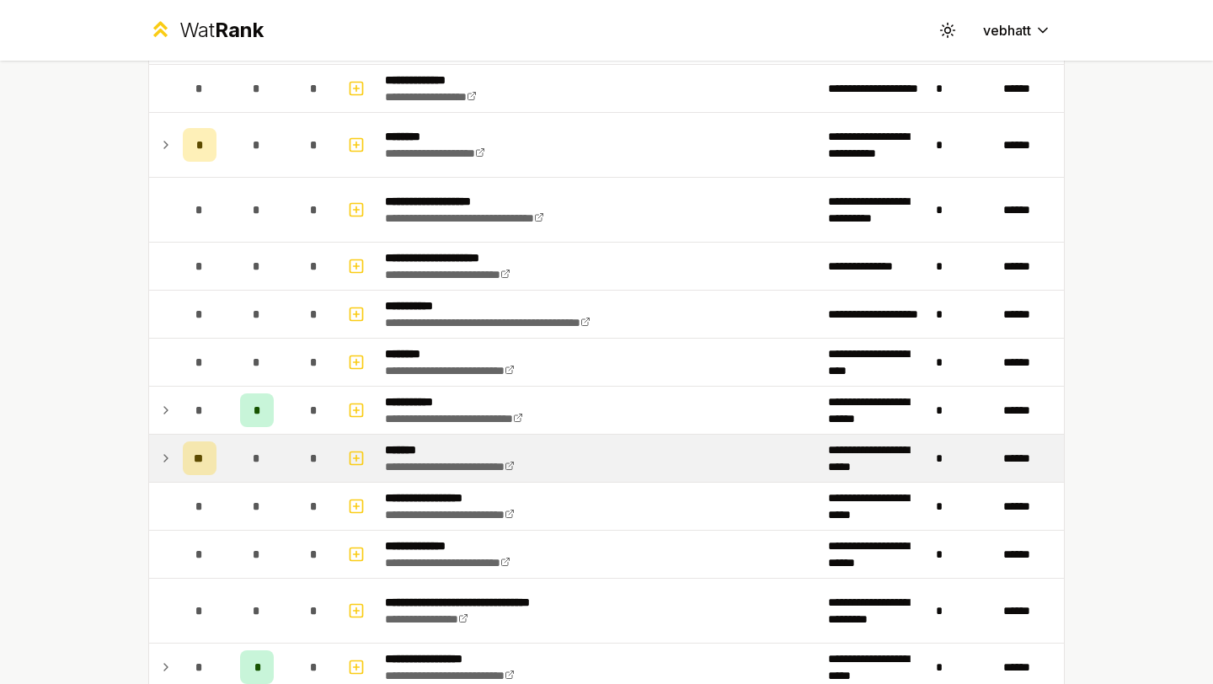
click at [164, 450] on icon at bounding box center [165, 458] width 13 height 20
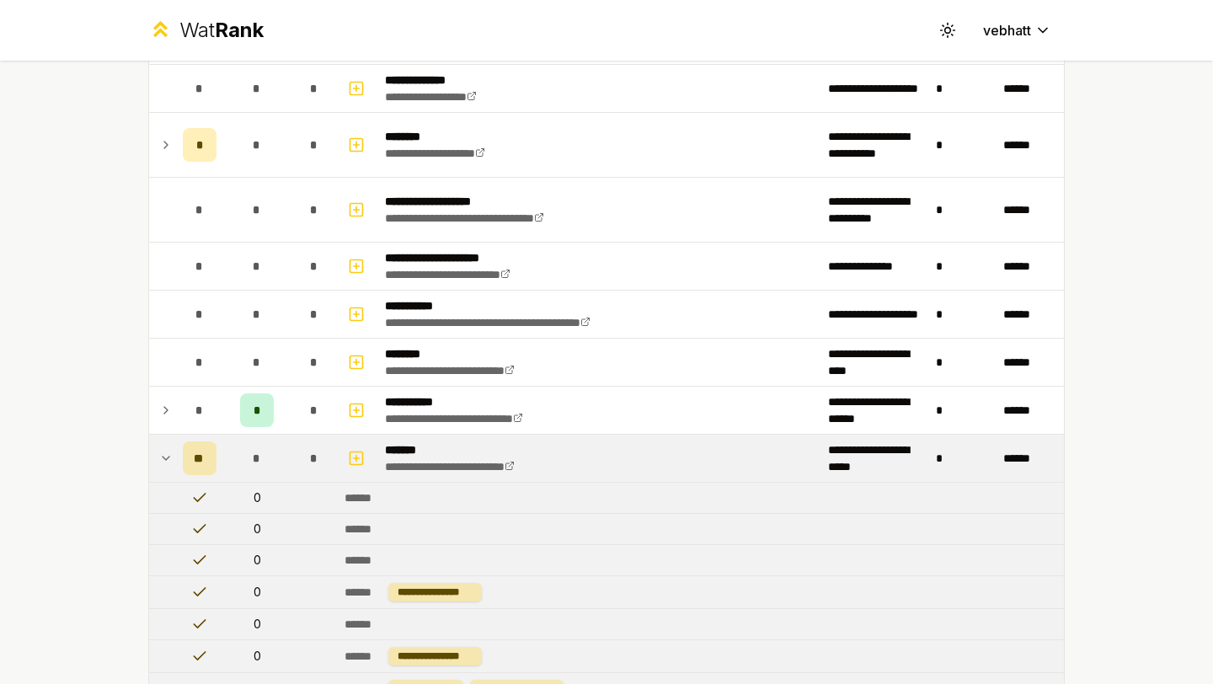
click at [163, 449] on icon at bounding box center [165, 458] width 13 height 20
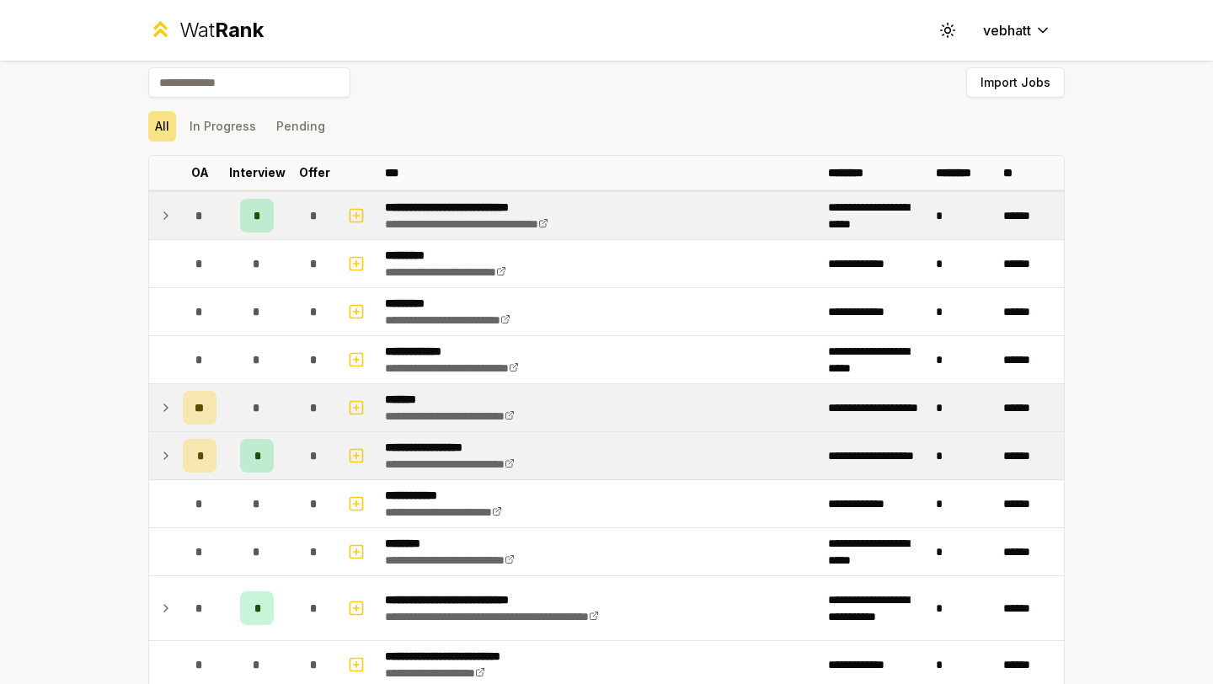
scroll to position [0, 0]
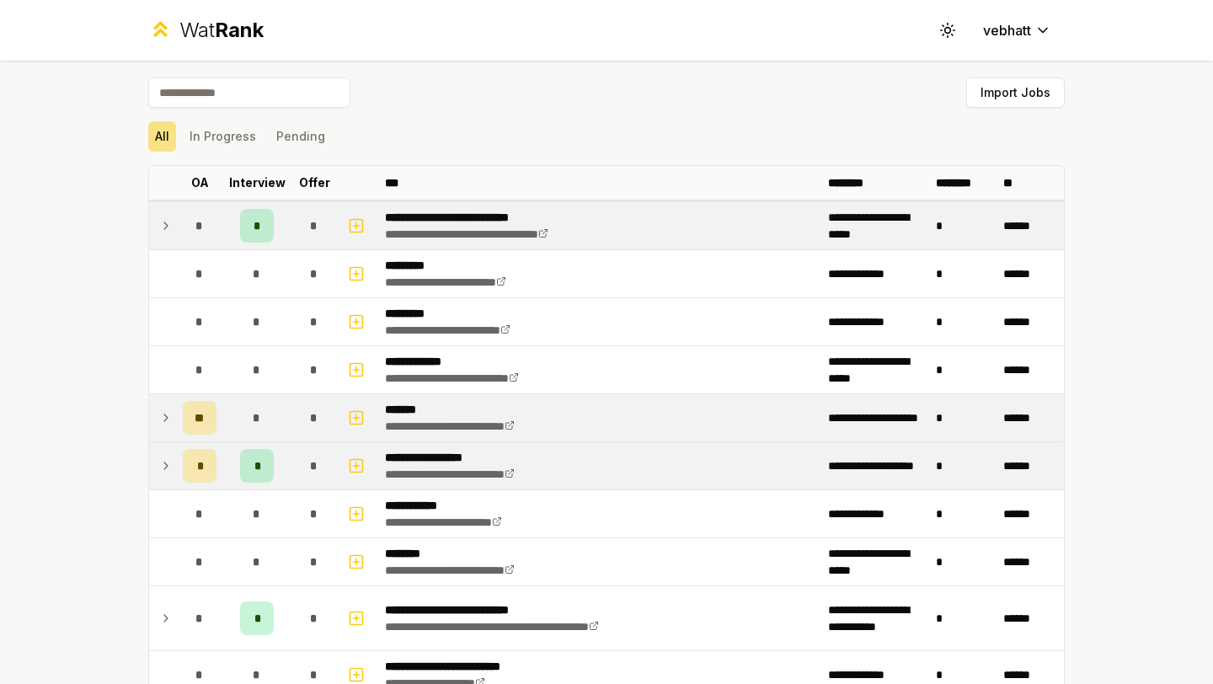
click at [163, 222] on icon at bounding box center [165, 226] width 13 height 20
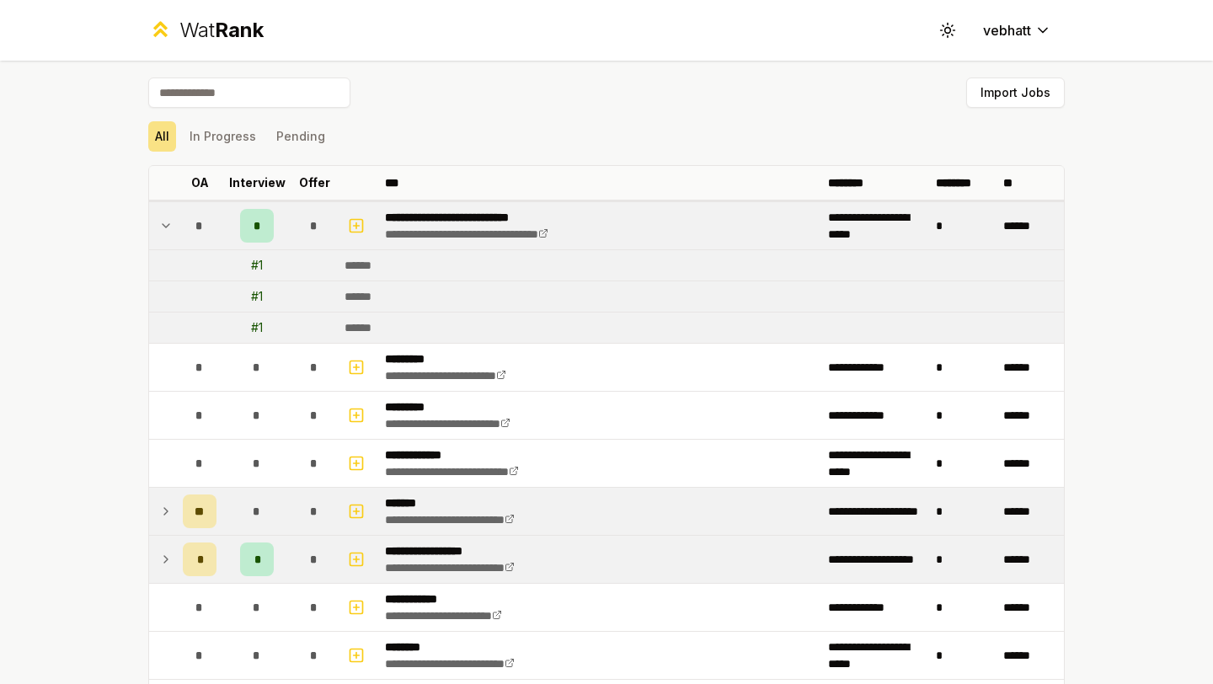
click at [163, 218] on icon at bounding box center [165, 226] width 13 height 20
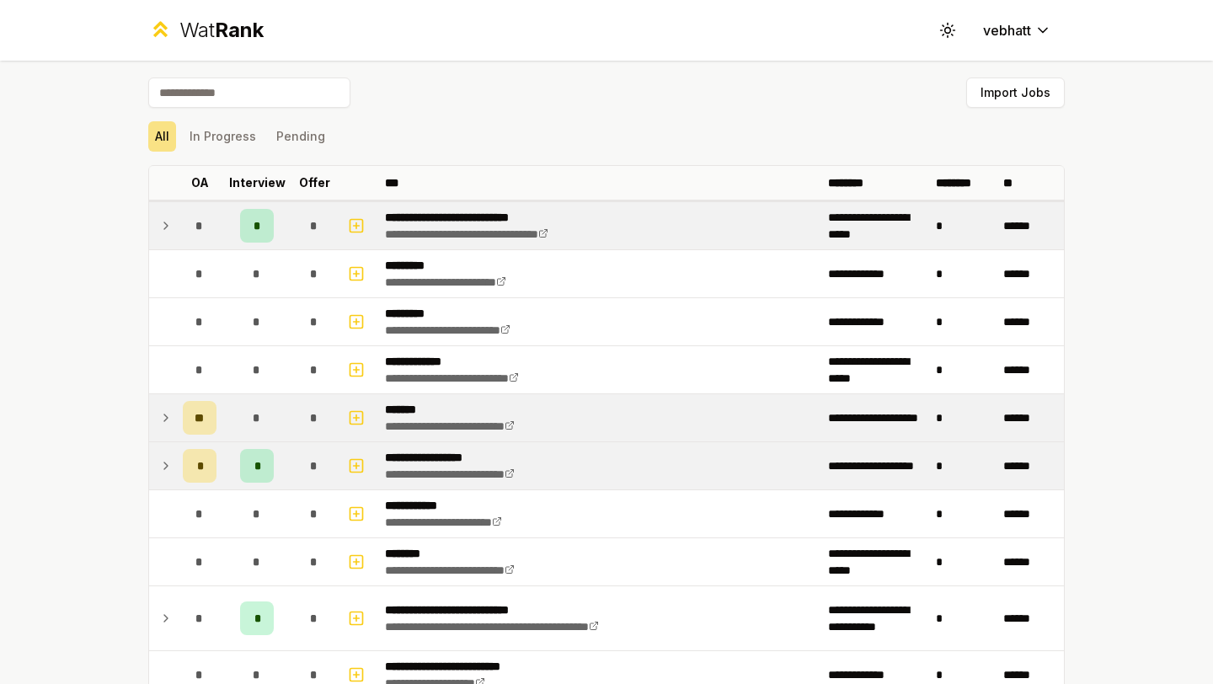
click at [163, 213] on td at bounding box center [162, 225] width 27 height 47
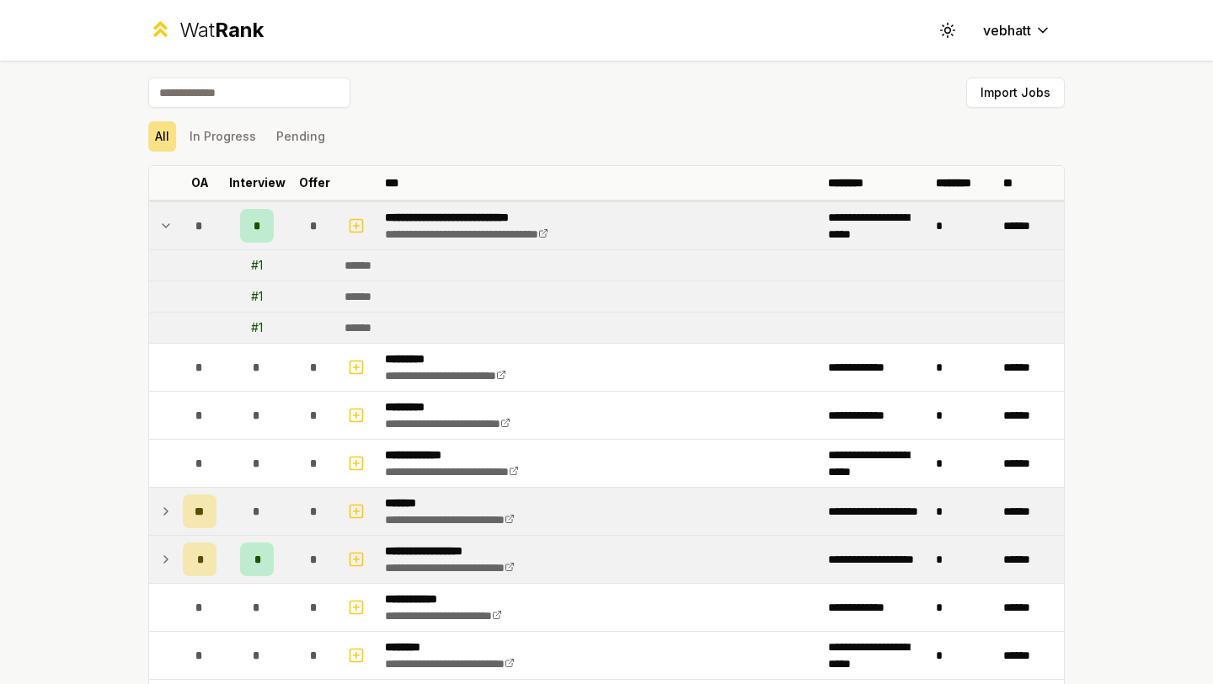
click at [163, 213] on td at bounding box center [162, 225] width 27 height 47
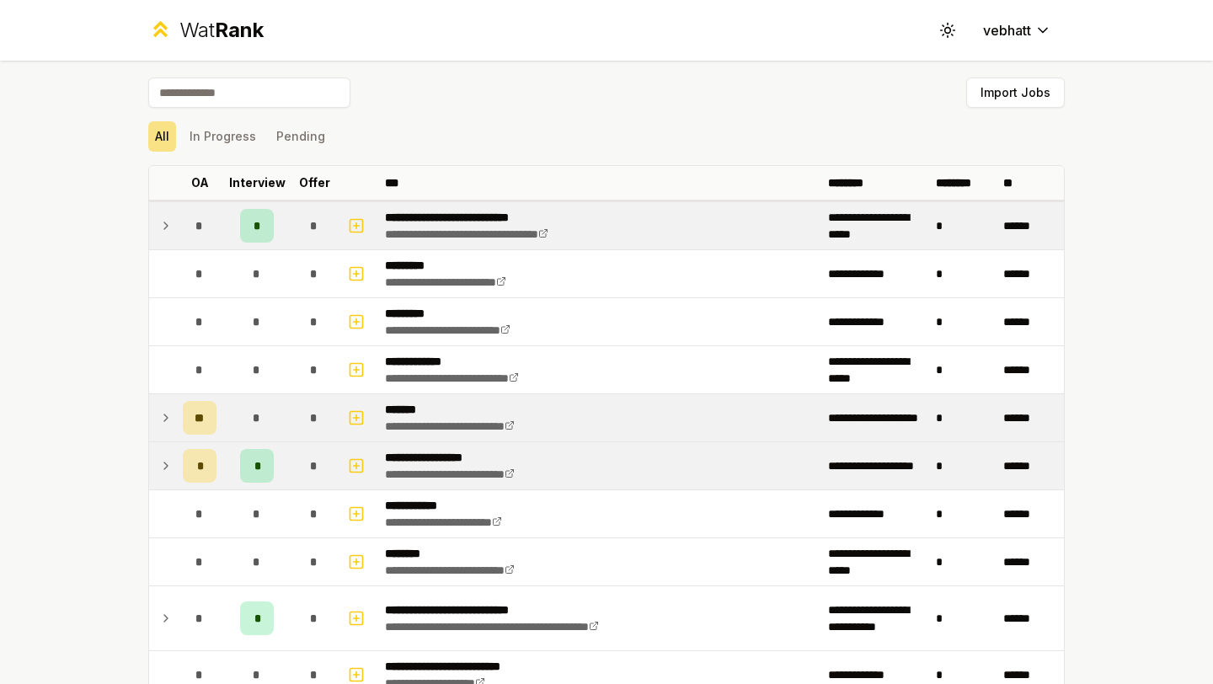
click at [163, 213] on td at bounding box center [162, 225] width 27 height 47
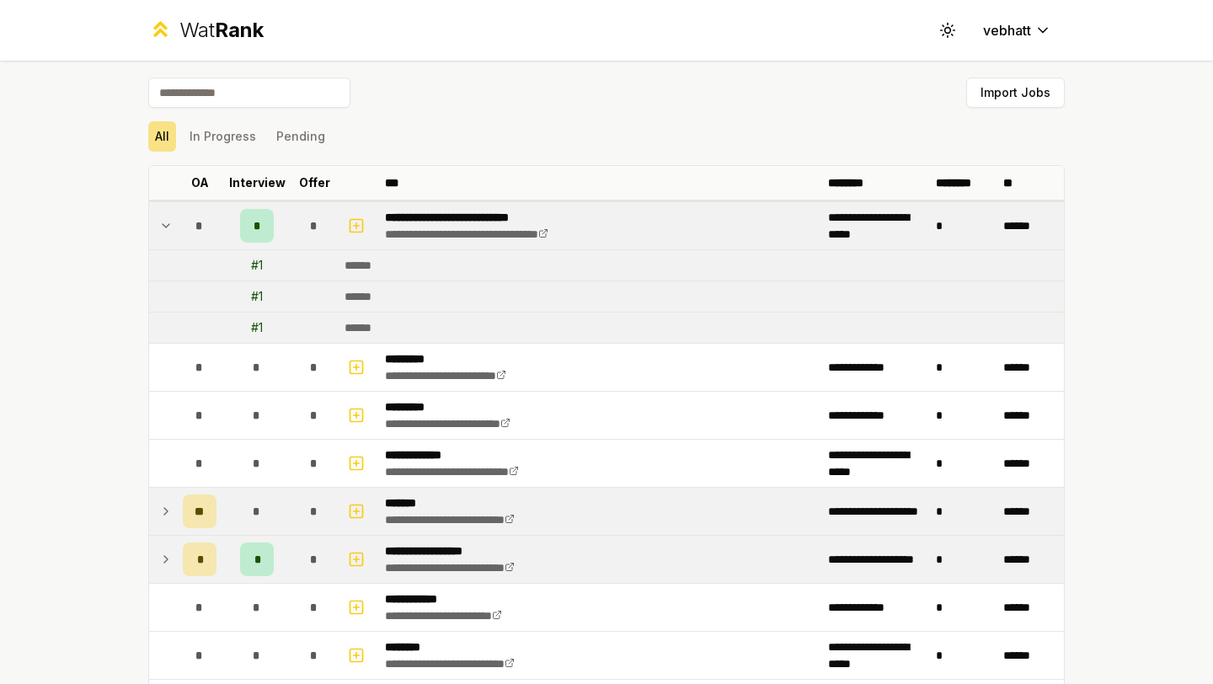
click at [163, 215] on td at bounding box center [162, 225] width 27 height 47
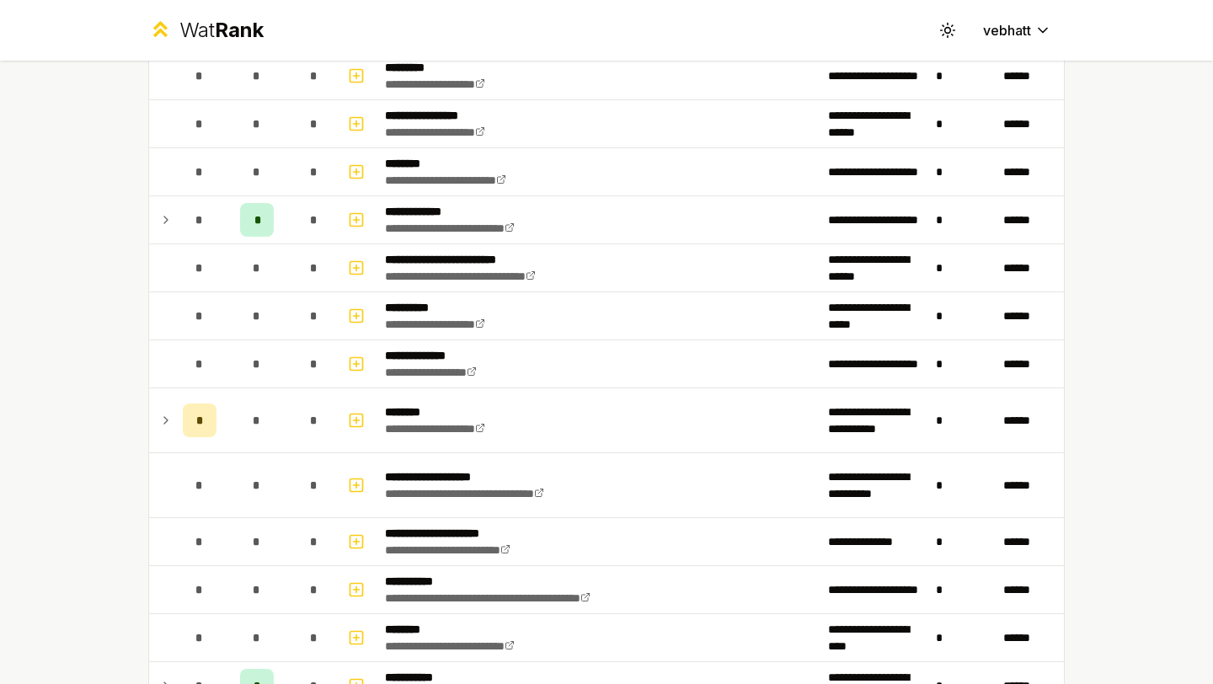
scroll to position [1093, 0]
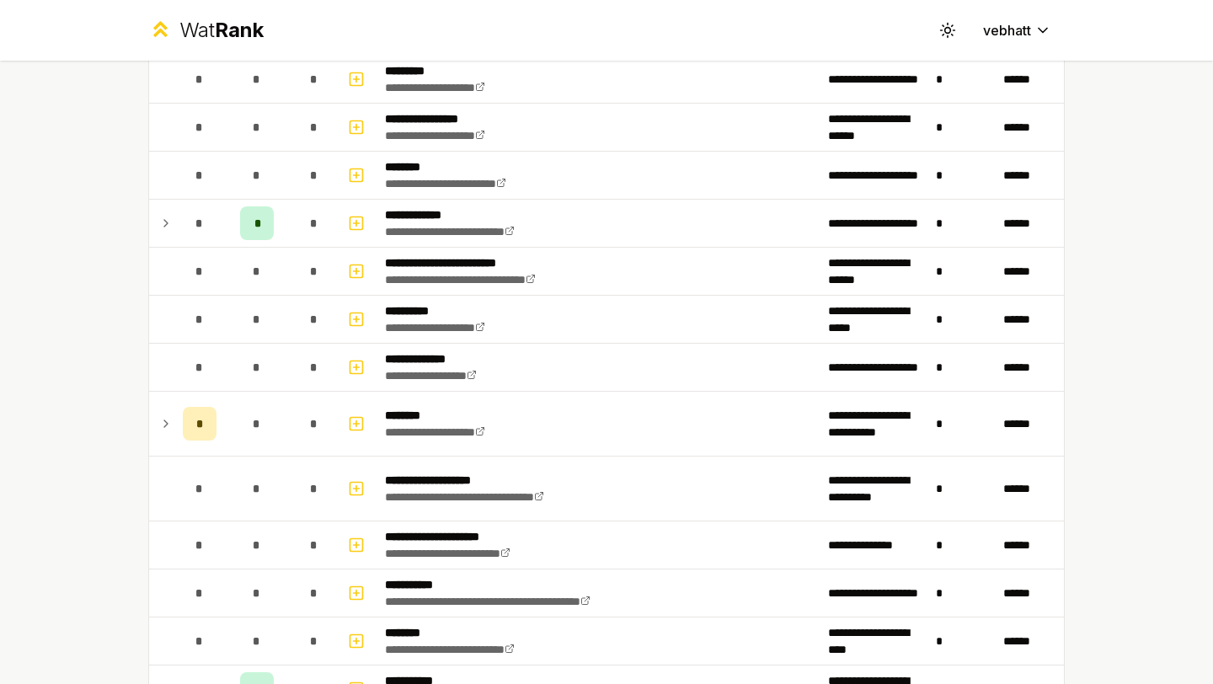
click at [163, 215] on icon at bounding box center [165, 223] width 13 height 20
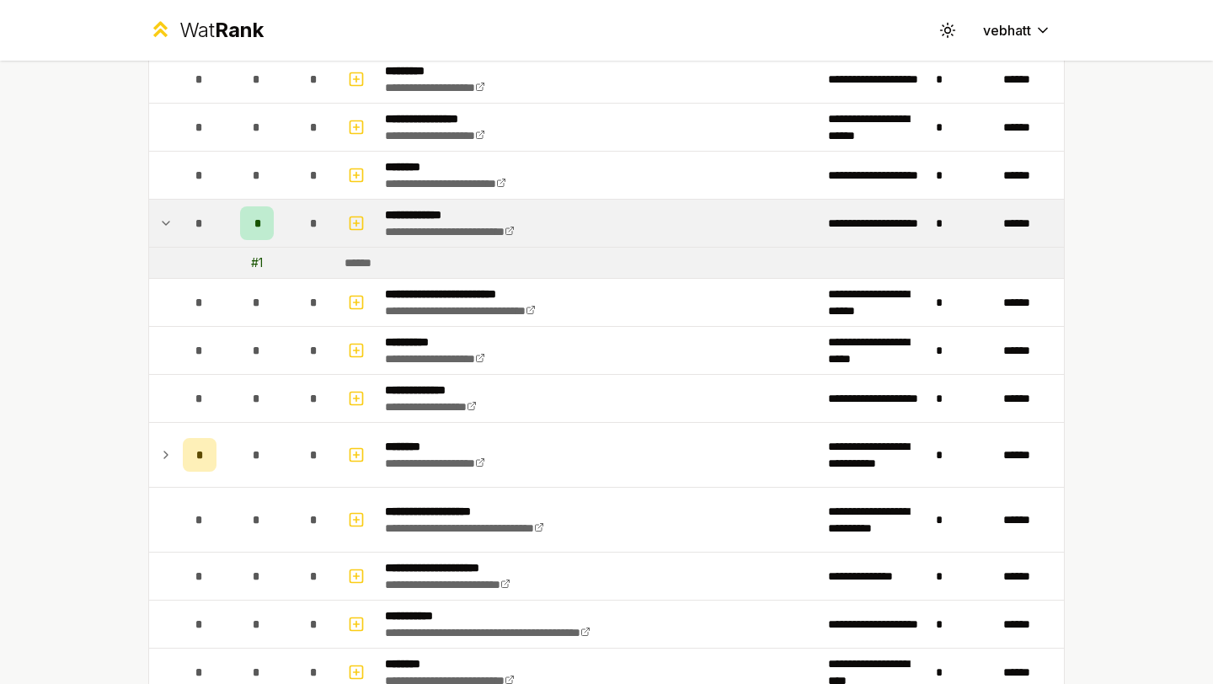
click at [163, 215] on icon at bounding box center [165, 223] width 13 height 20
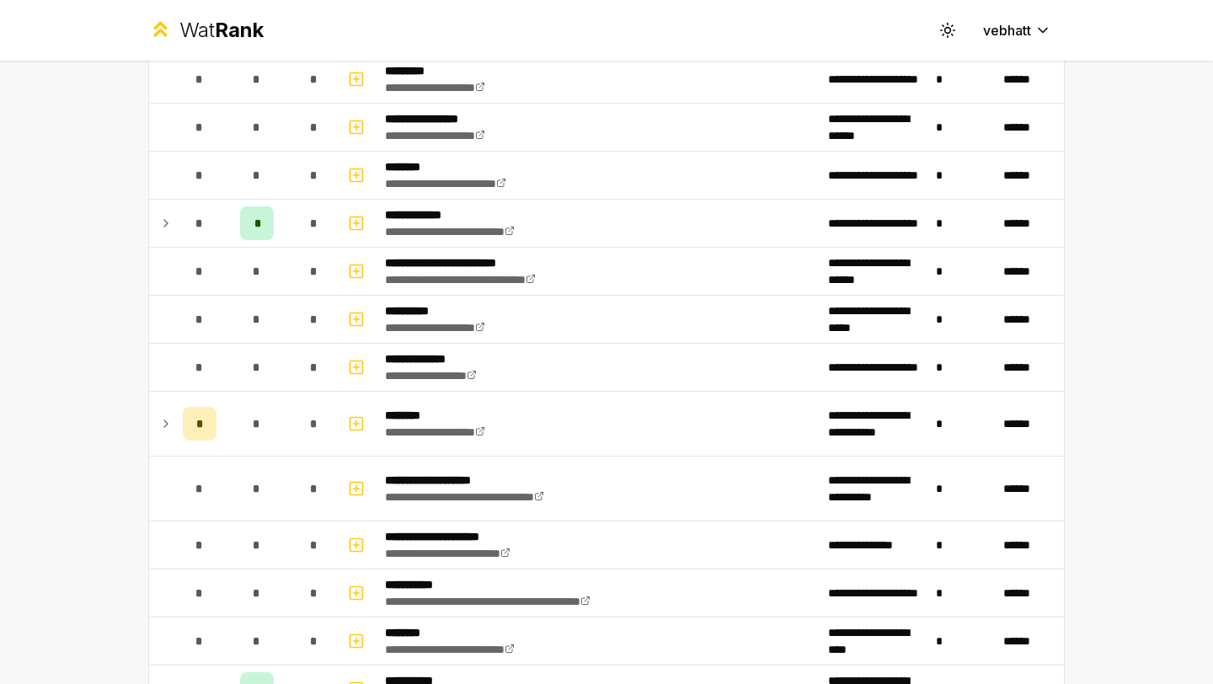
click at [101, 199] on div "**********" at bounding box center [606, 342] width 1213 height 684
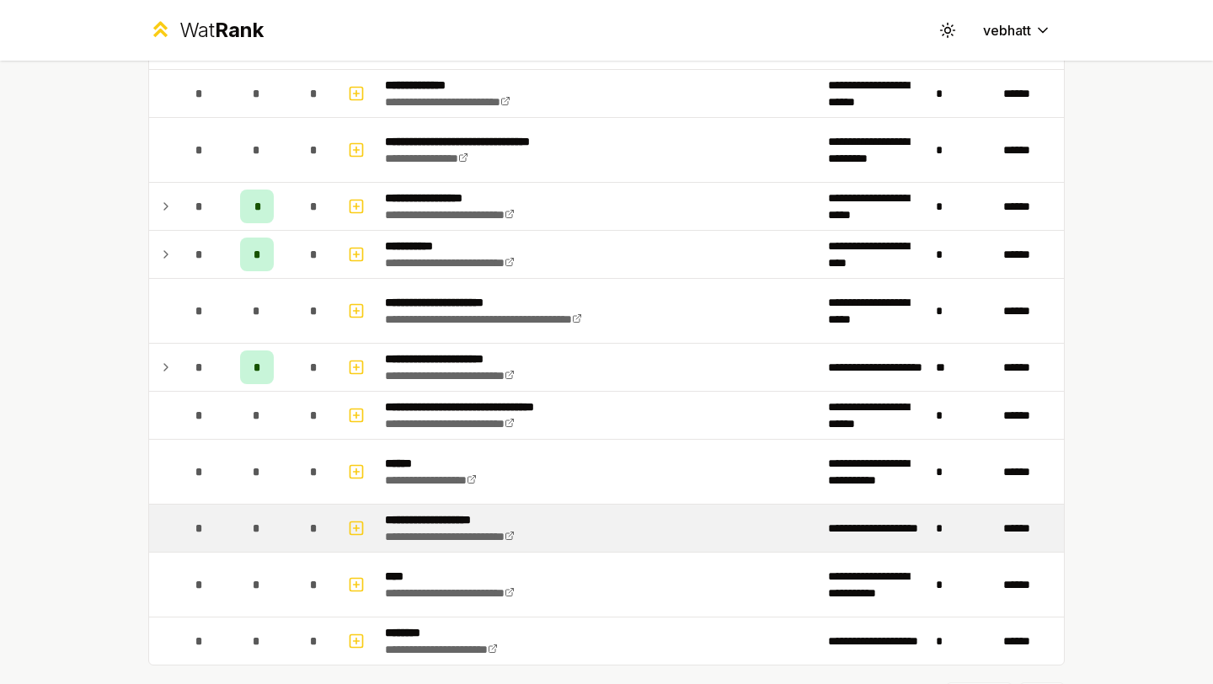
scroll to position [1918, 0]
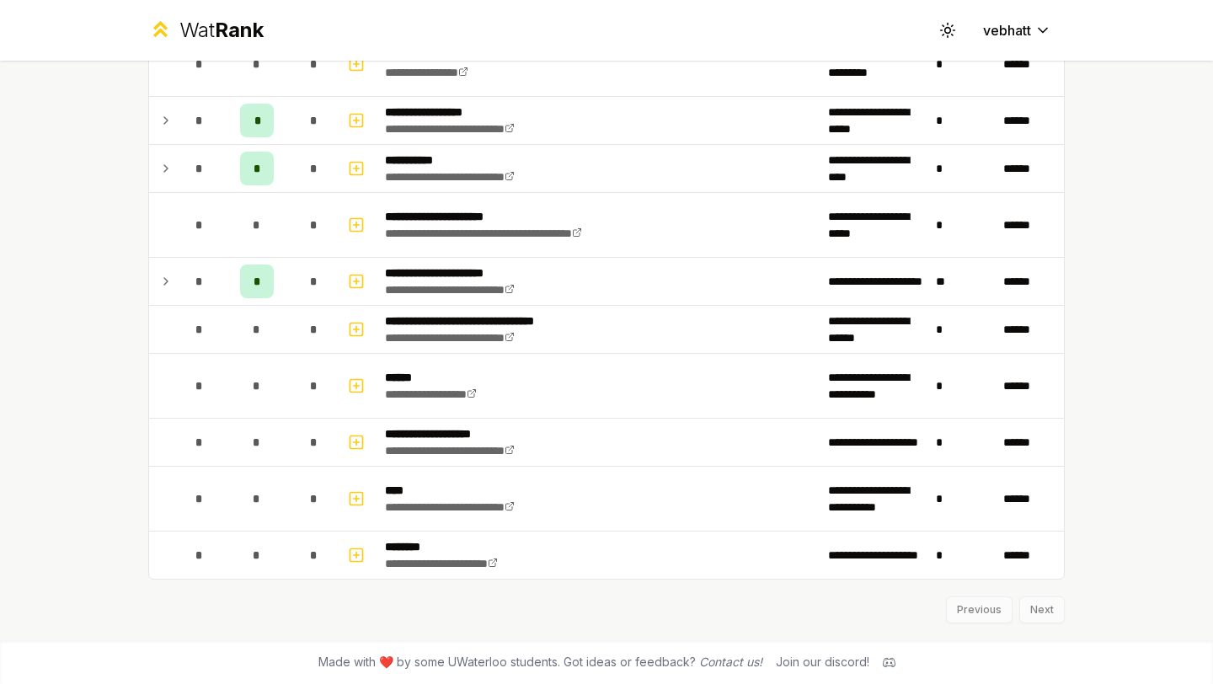
click at [1041, 603] on div "Previous Next" at bounding box center [606, 602] width 916 height 44
click at [1041, 604] on div "Previous Next" at bounding box center [606, 602] width 916 height 44
click at [984, 601] on div "Previous Next" at bounding box center [606, 602] width 916 height 44
click at [1043, 607] on div "Previous Next" at bounding box center [606, 602] width 916 height 44
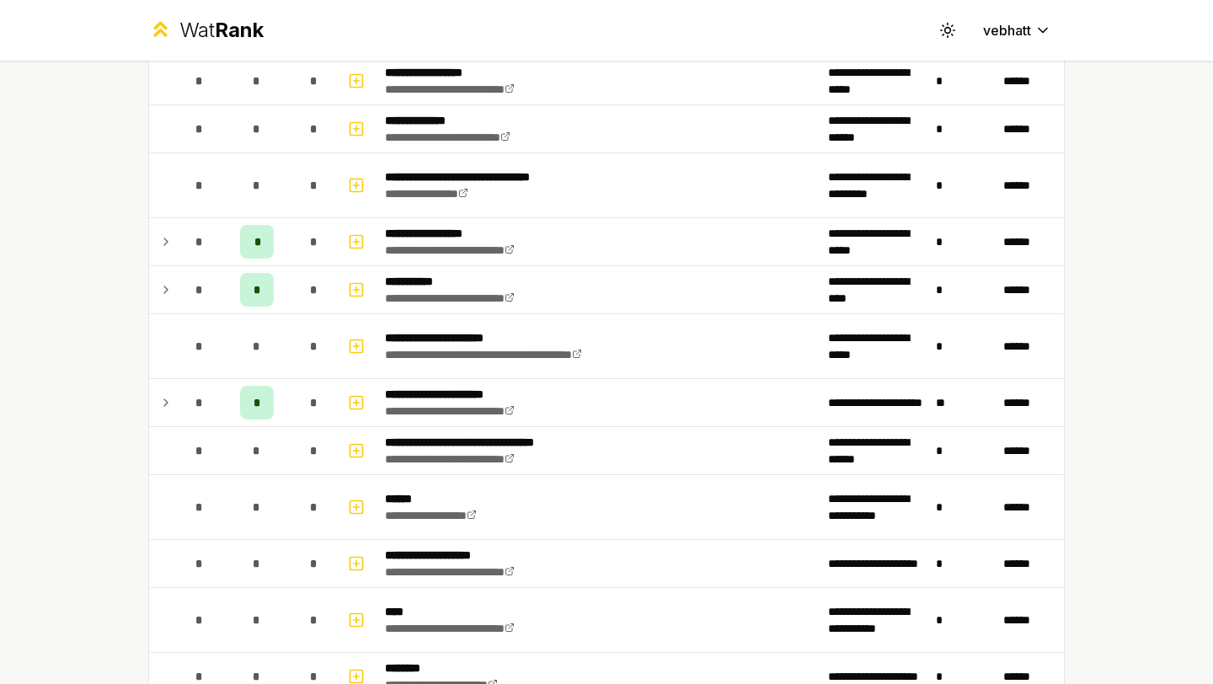
scroll to position [1781, 0]
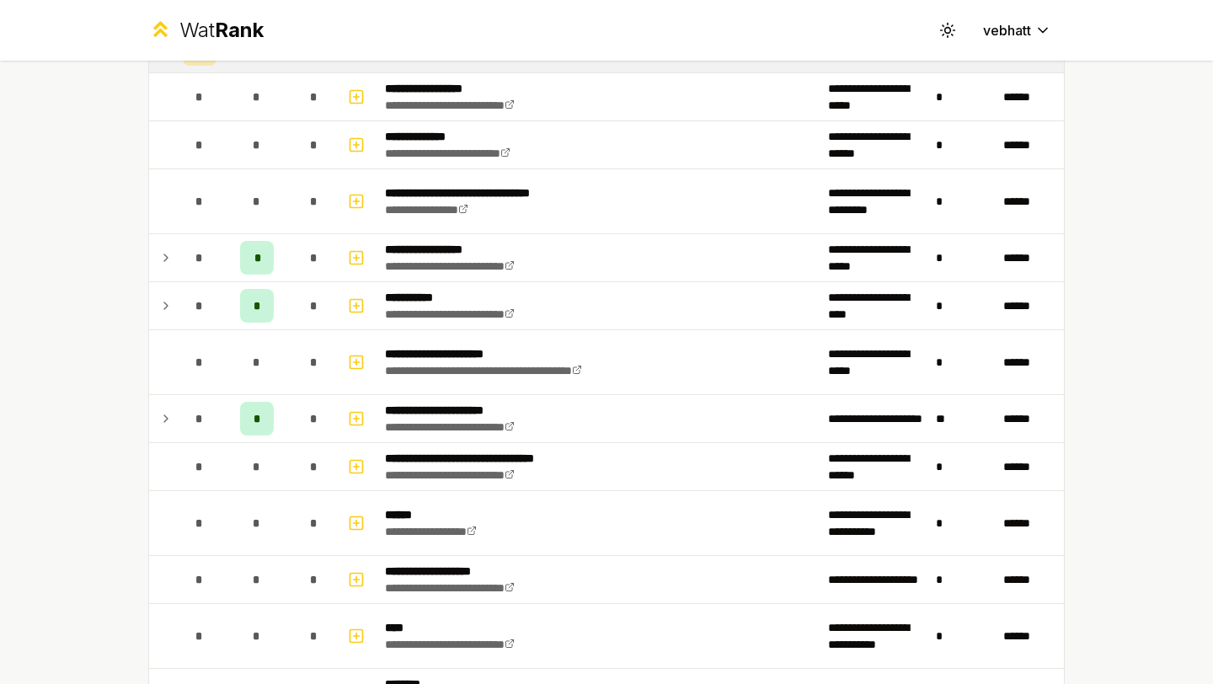
click at [1141, 350] on div "**********" at bounding box center [606, 342] width 1213 height 684
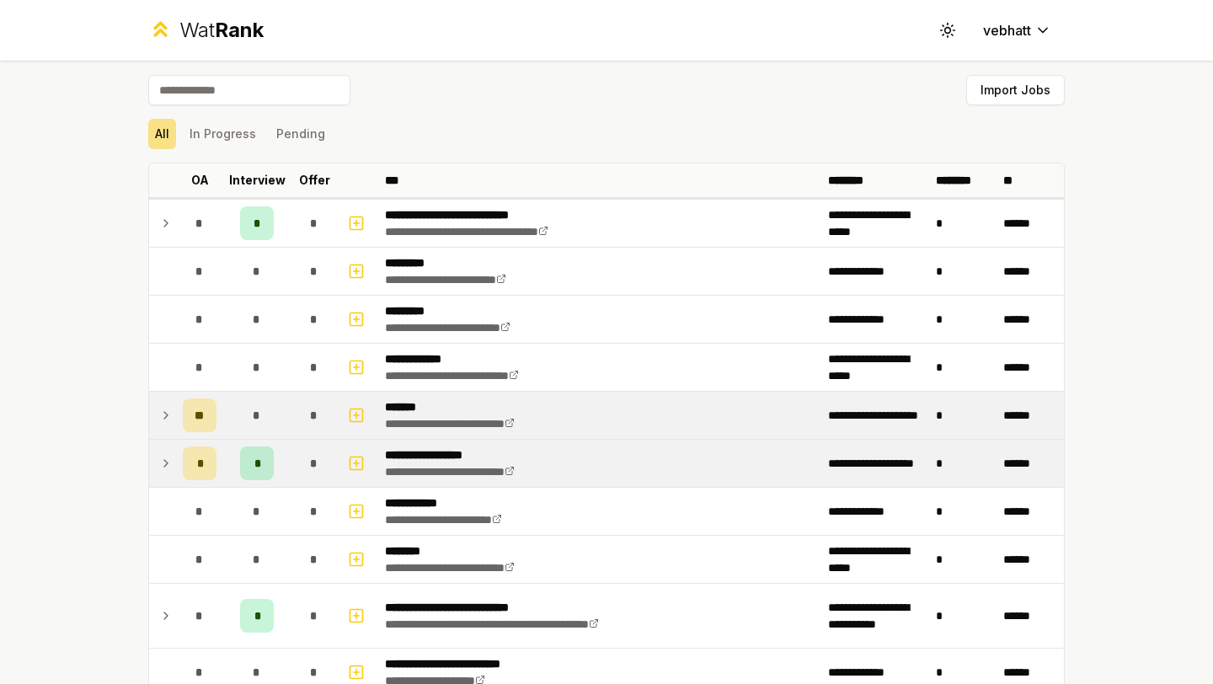
scroll to position [0, 0]
